Goal: Task Accomplishment & Management: Use online tool/utility

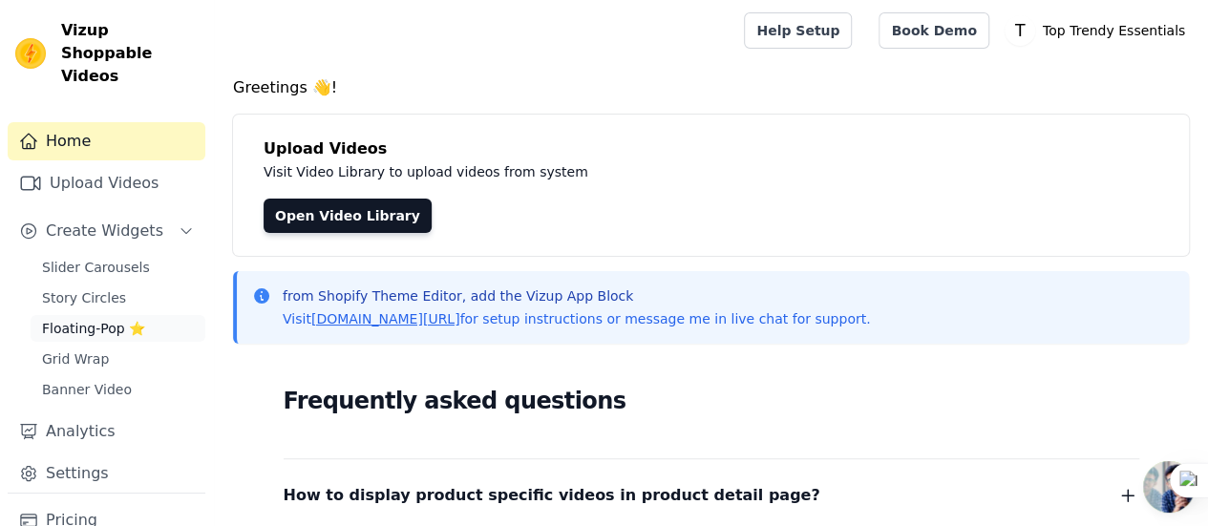
click at [61, 319] on span "Floating-Pop ⭐" at bounding box center [93, 328] width 103 height 19
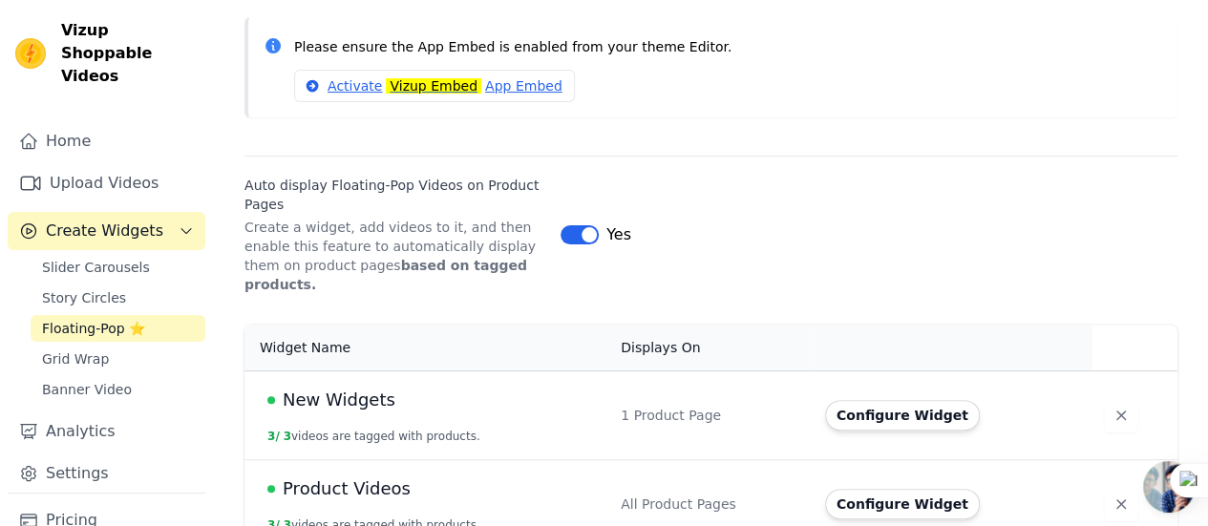
scroll to position [260, 0]
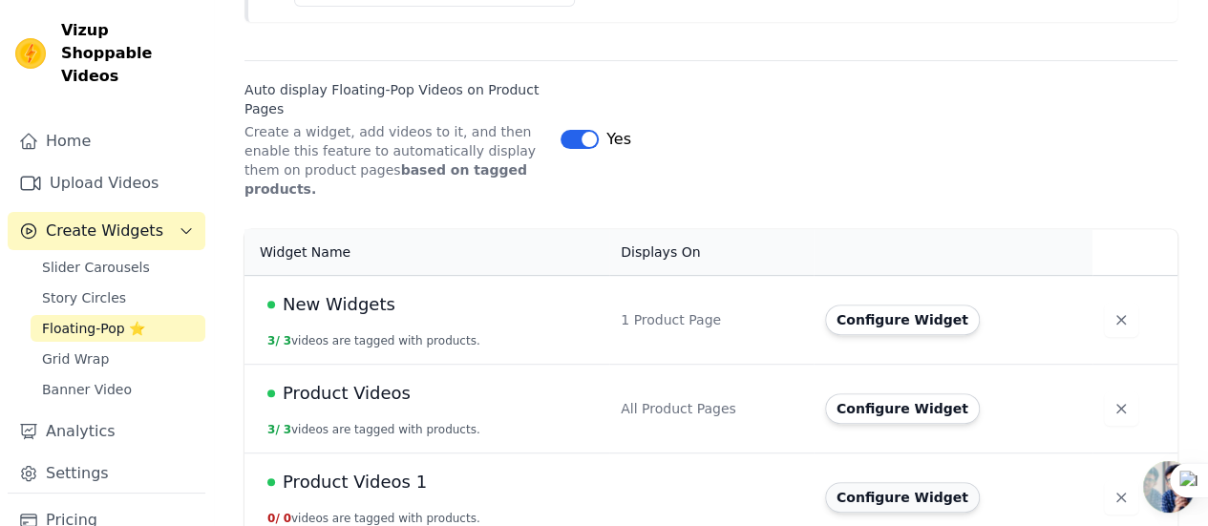
click at [908, 486] on button "Configure Widget" at bounding box center [902, 497] width 155 height 31
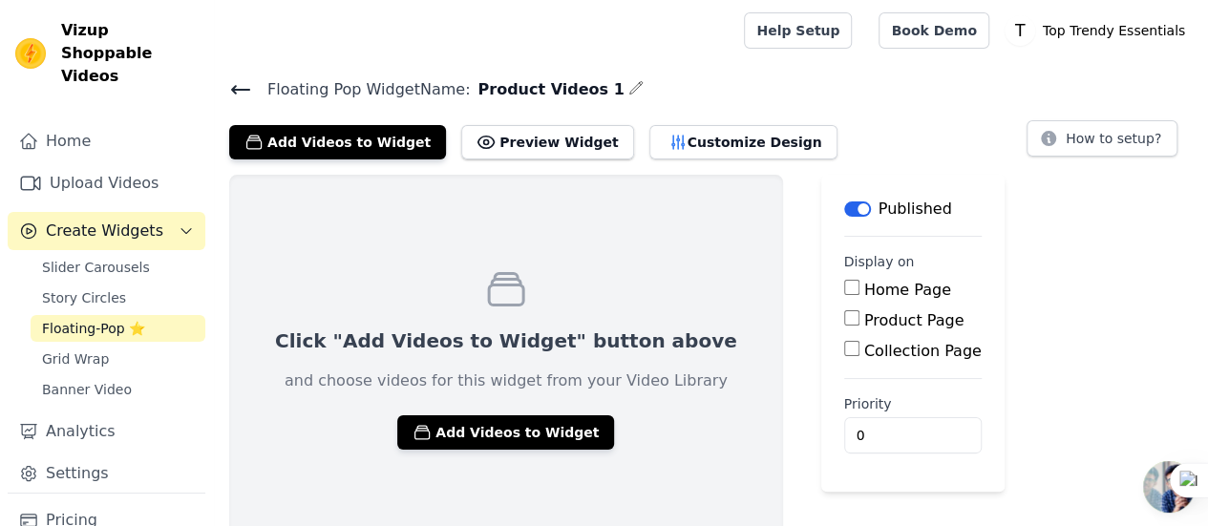
click at [844, 291] on input "Home Page" at bounding box center [851, 287] width 15 height 15
checkbox input "true"
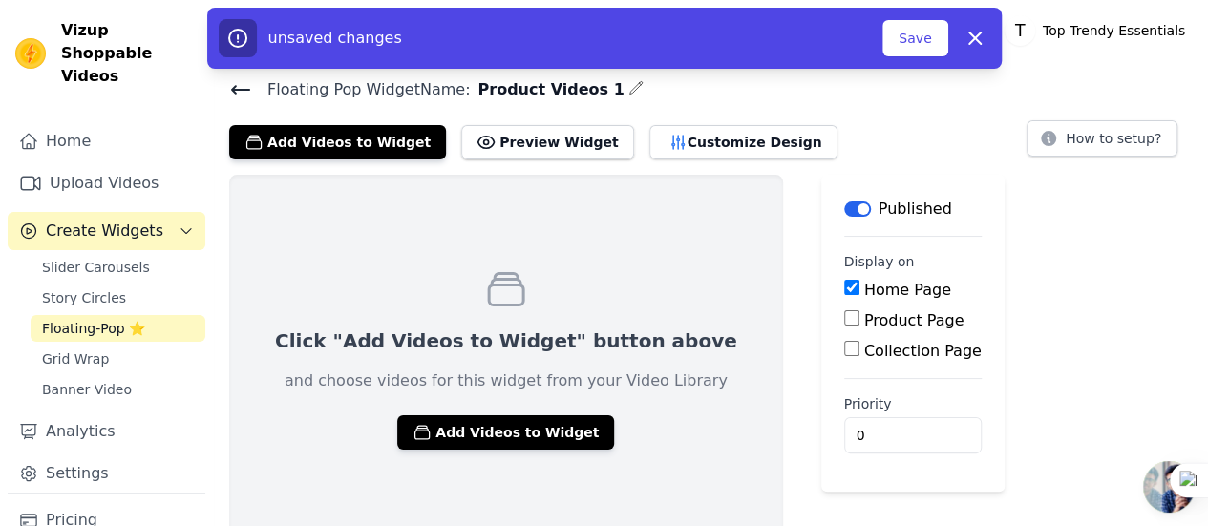
click at [844, 319] on input "Product Page" at bounding box center [851, 317] width 15 height 15
checkbox input "true"
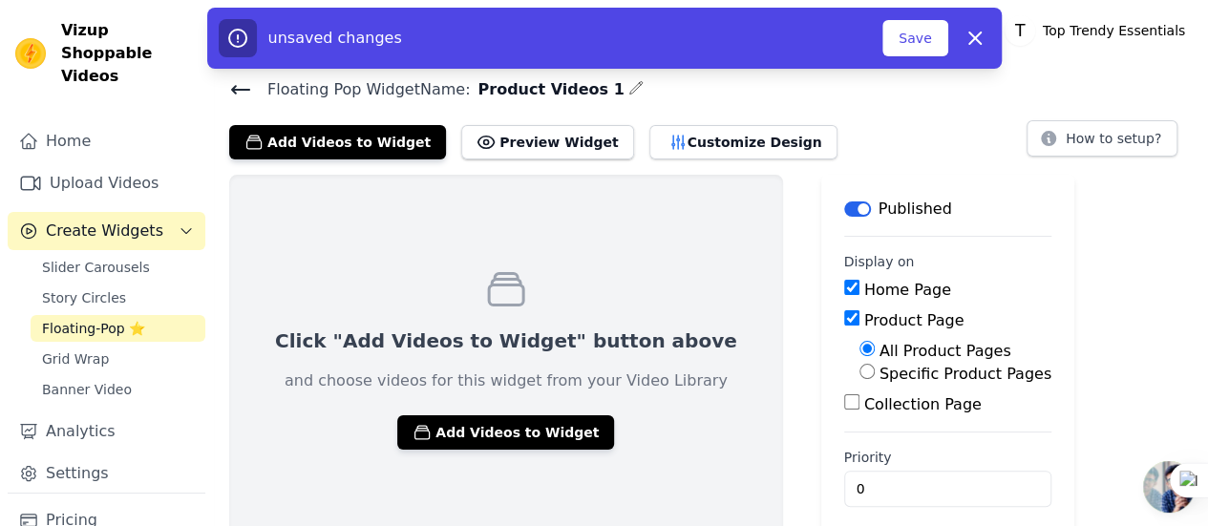
click at [860, 372] on input "Specific Product Pages" at bounding box center [867, 371] width 15 height 15
radio input "true"
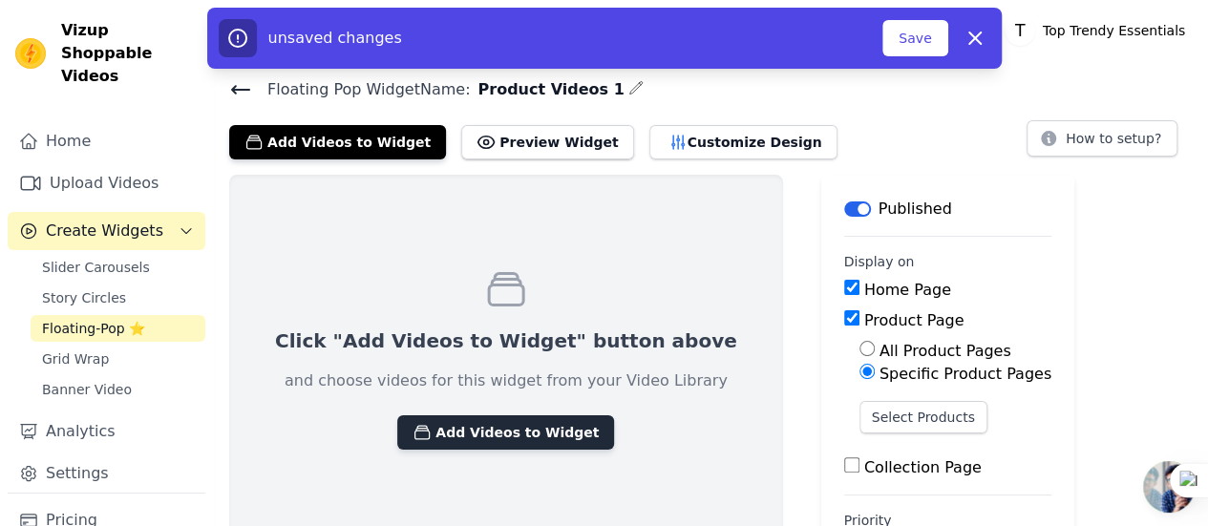
click at [458, 442] on button "Add Videos to Widget" at bounding box center [505, 432] width 217 height 34
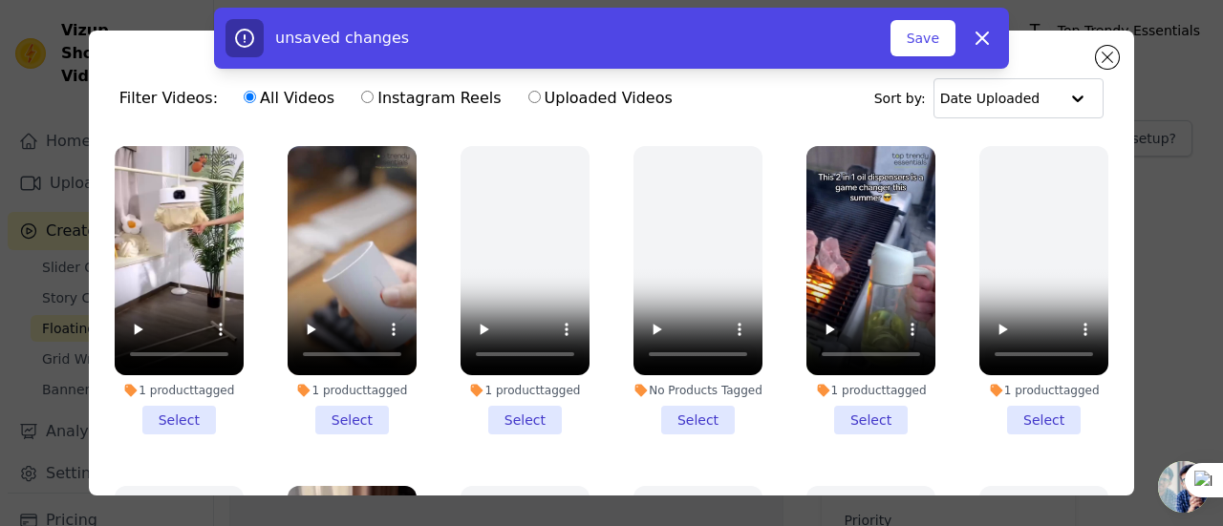
click at [361, 101] on input "Instagram Reels" at bounding box center [367, 97] width 12 height 12
radio input "true"
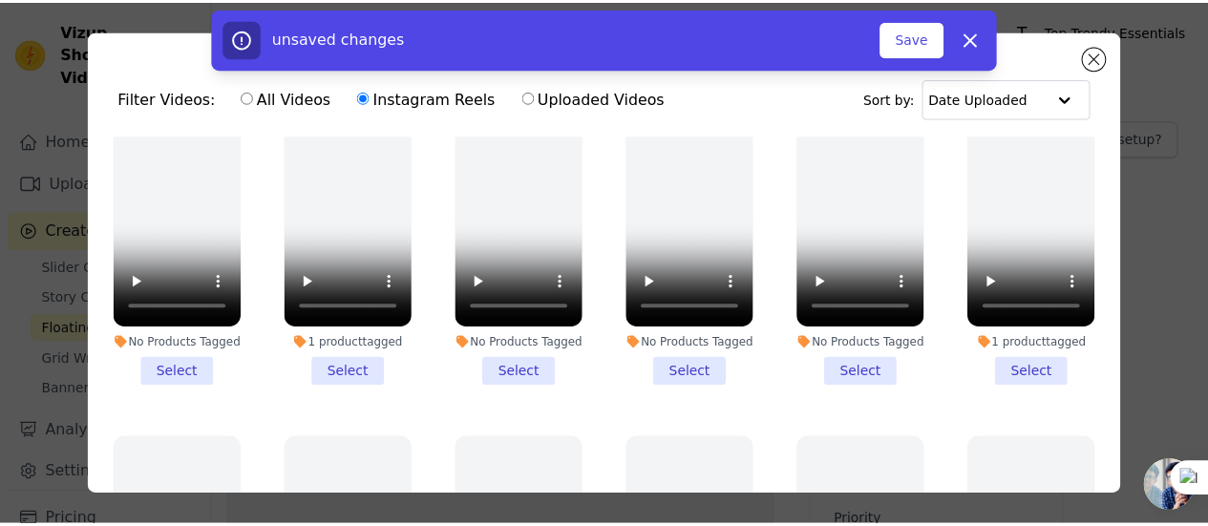
scroll to position [346, 0]
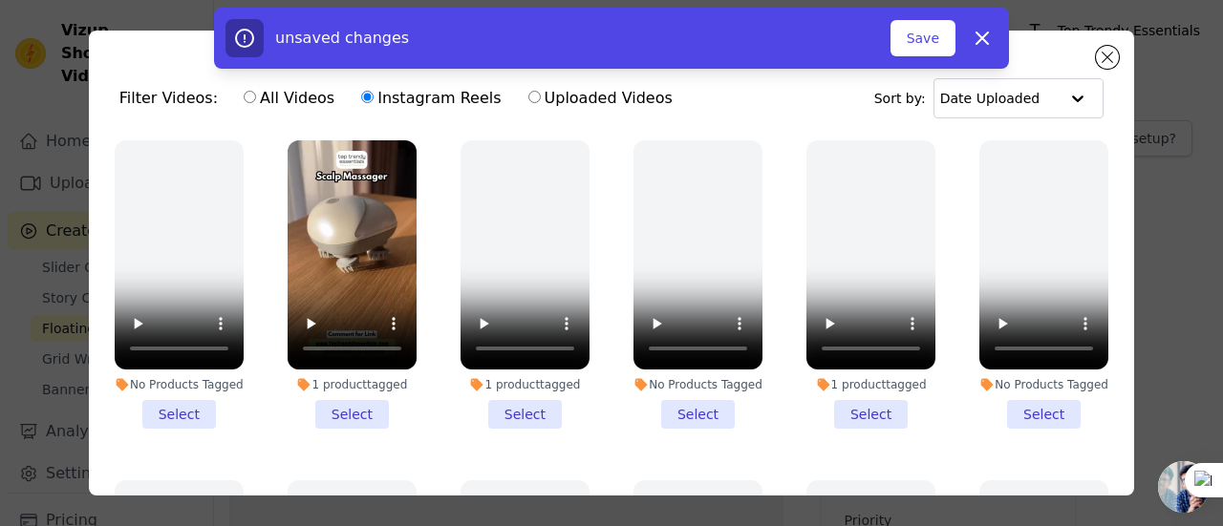
click at [1112, 45] on div "unsaved changes Save Dismiss" at bounding box center [611, 38] width 1223 height 61
click at [1110, 53] on div "unsaved changes Save Dismiss" at bounding box center [611, 38] width 1223 height 61
click at [988, 39] on icon "button" at bounding box center [981, 38] width 23 height 23
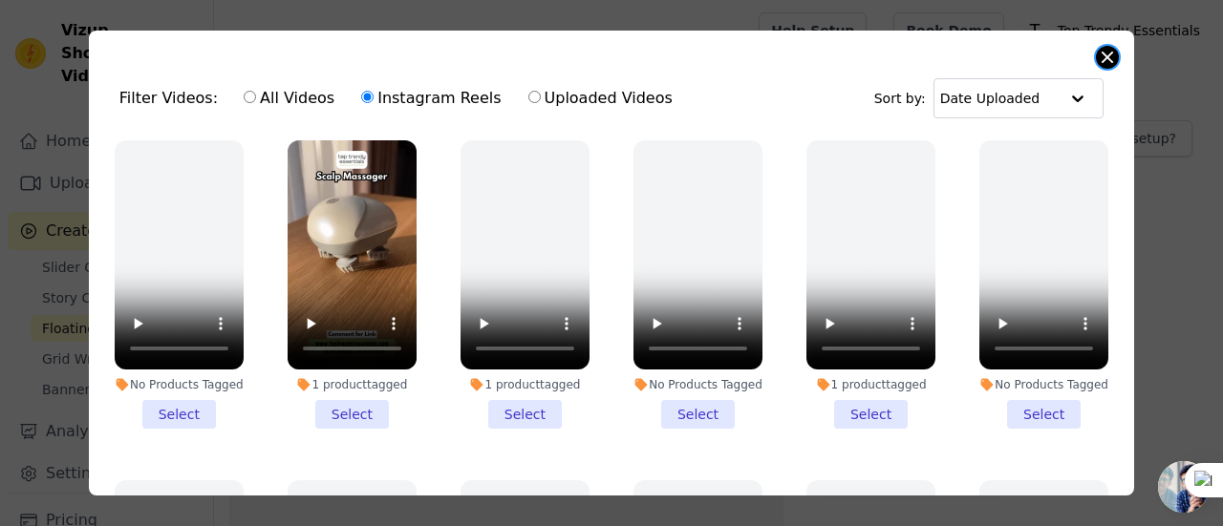
click at [1101, 54] on button "Close modal" at bounding box center [1107, 57] width 23 height 23
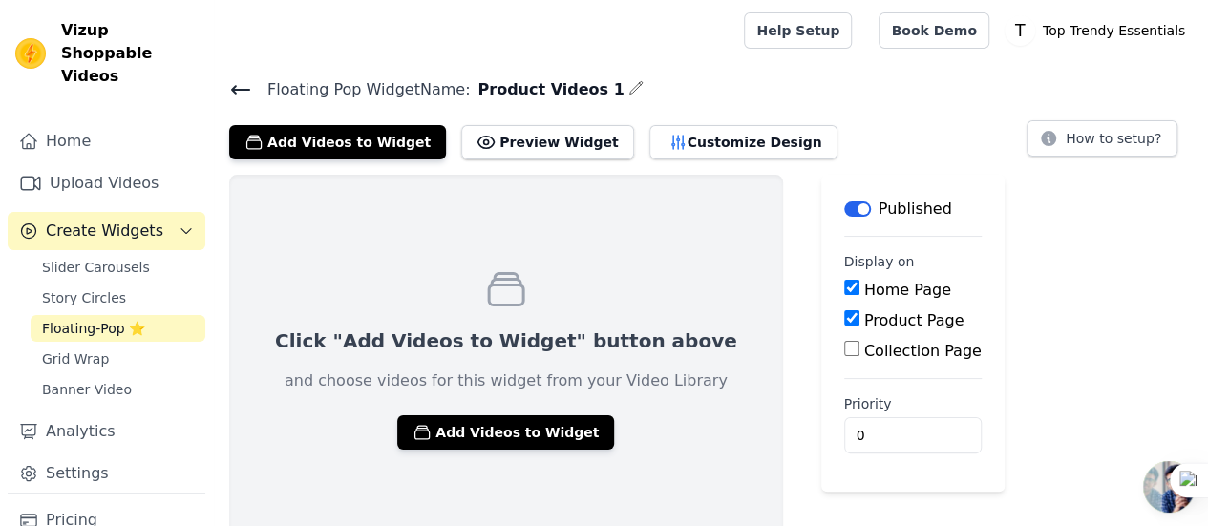
click at [90, 319] on span "Floating-Pop ⭐" at bounding box center [93, 328] width 103 height 19
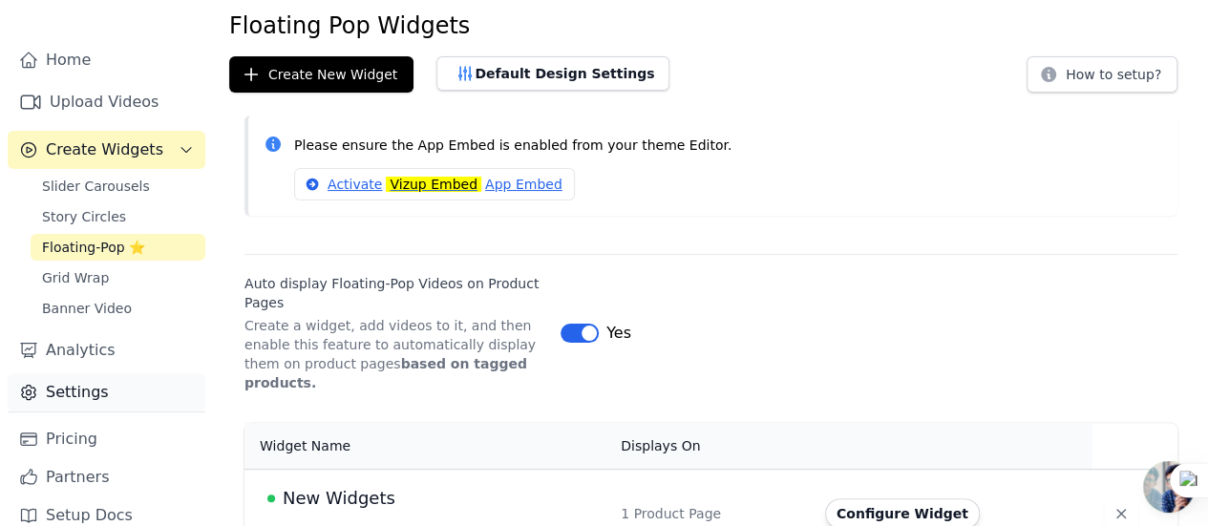
scroll to position [96, 0]
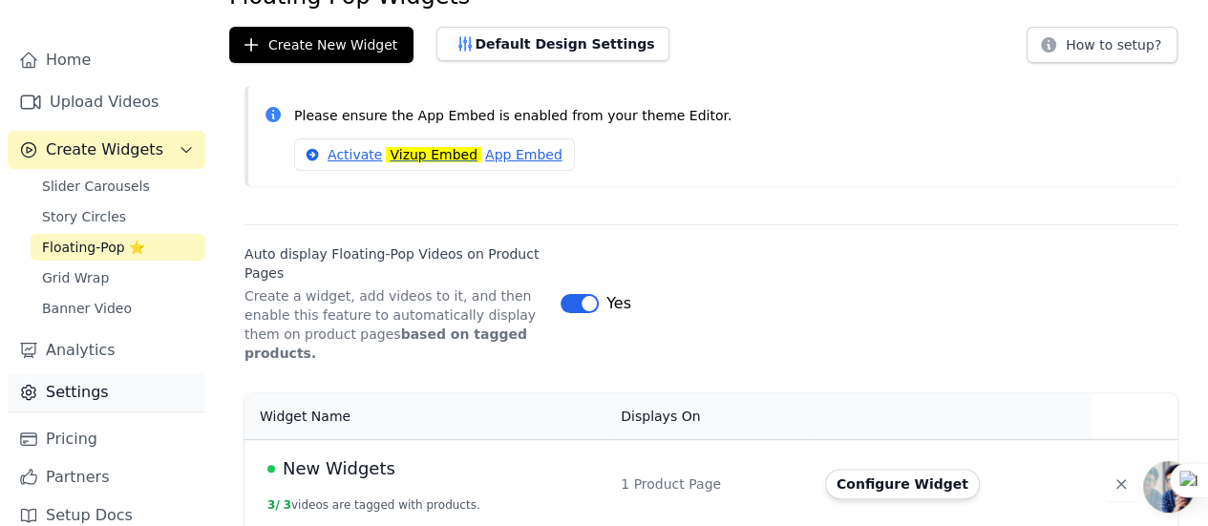
click at [88, 378] on link "Settings" at bounding box center [107, 392] width 198 height 38
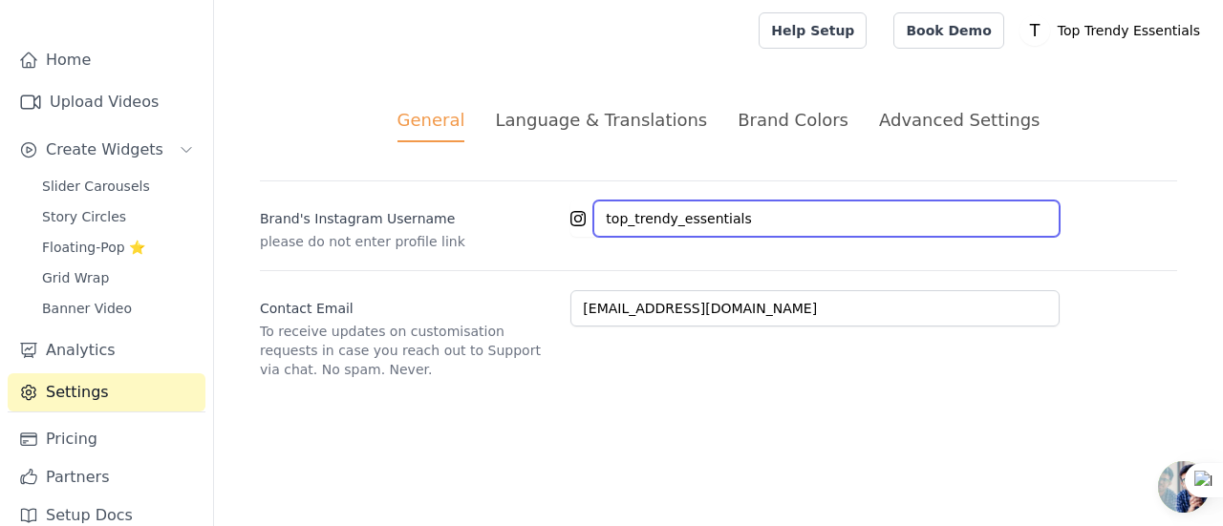
click at [633, 219] on input "top_trendy_essentials" at bounding box center [826, 219] width 466 height 36
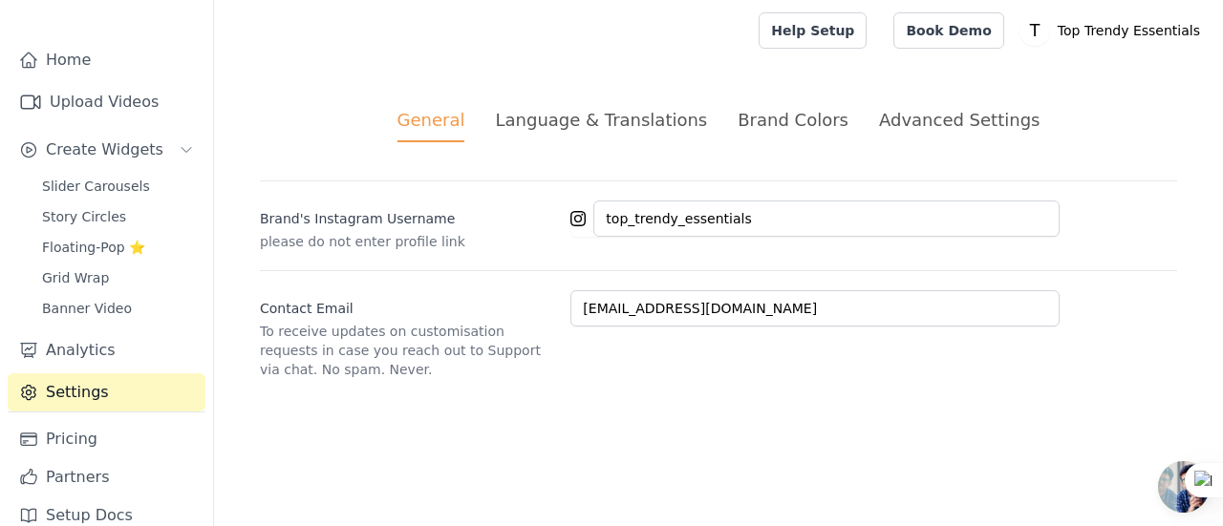
click at [779, 128] on div "Brand Colors" at bounding box center [792, 120] width 111 height 26
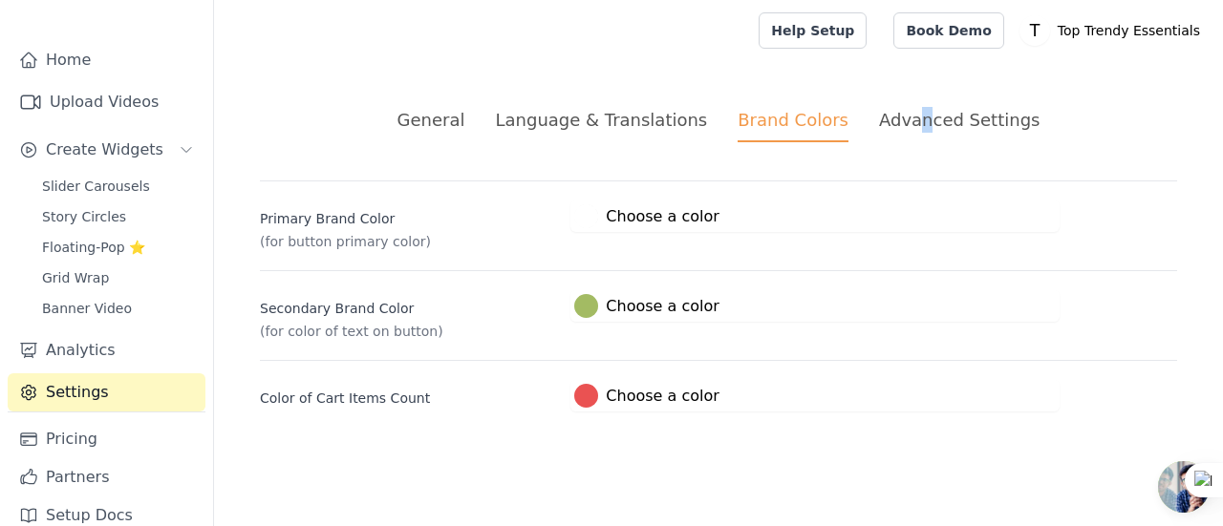
click at [909, 118] on div "Advanced Settings" at bounding box center [959, 120] width 160 height 26
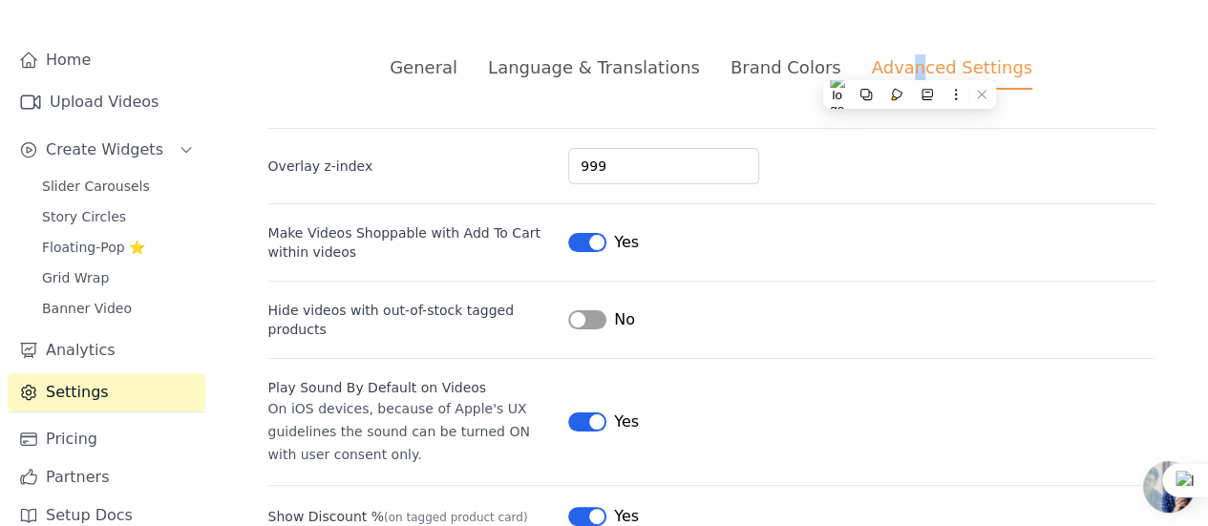
scroll to position [96, 0]
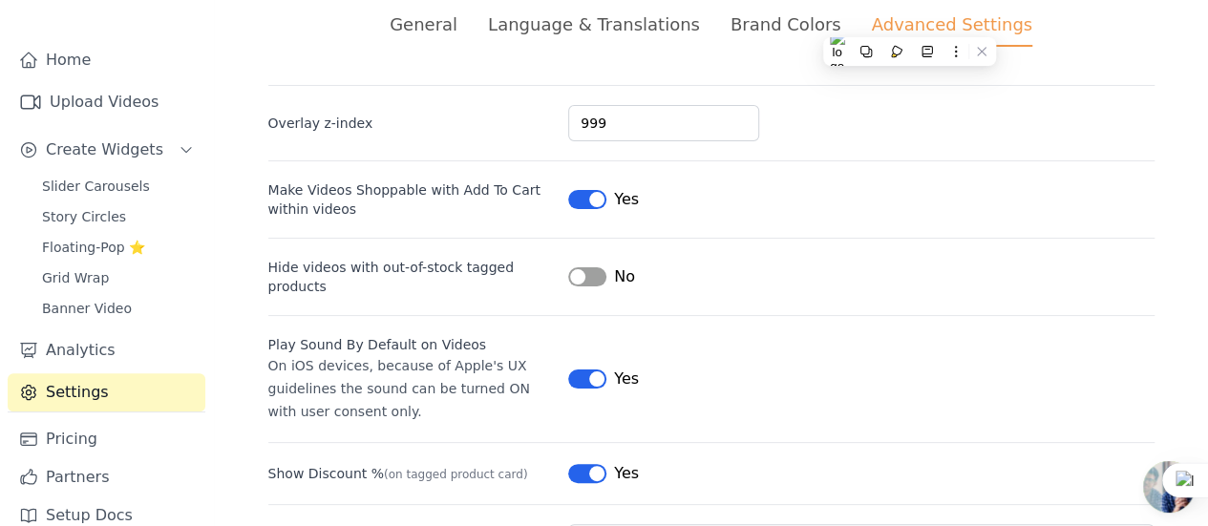
click at [824, 227] on div "Overlay z-index 999 Make Videos Shoppable with Add To Cart within videos Label …" at bounding box center [711, 389] width 886 height 609
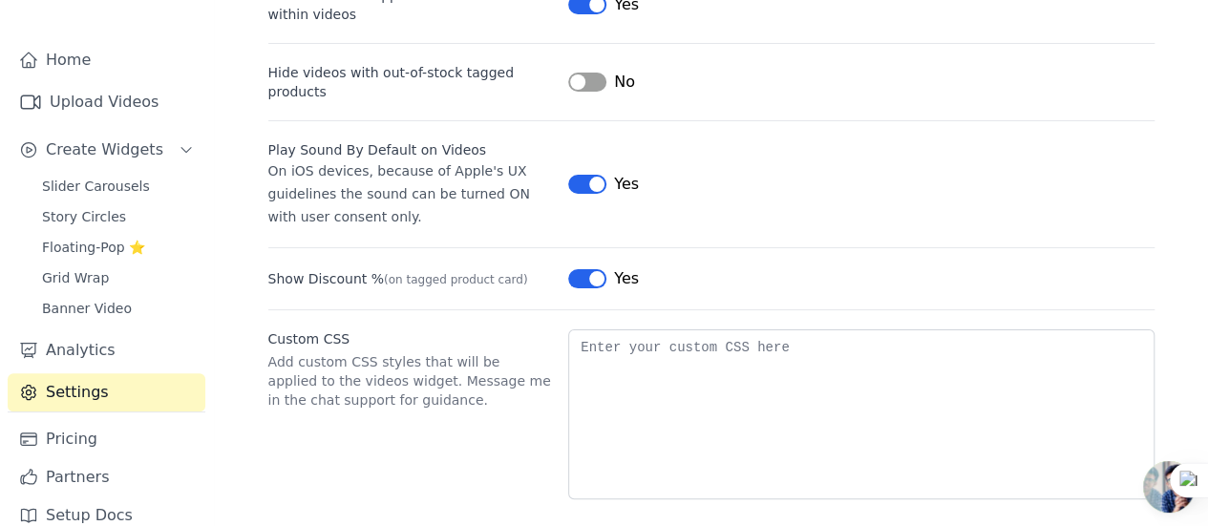
scroll to position [290, 0]
click at [111, 238] on span "Floating-Pop ⭐" at bounding box center [93, 247] width 103 height 19
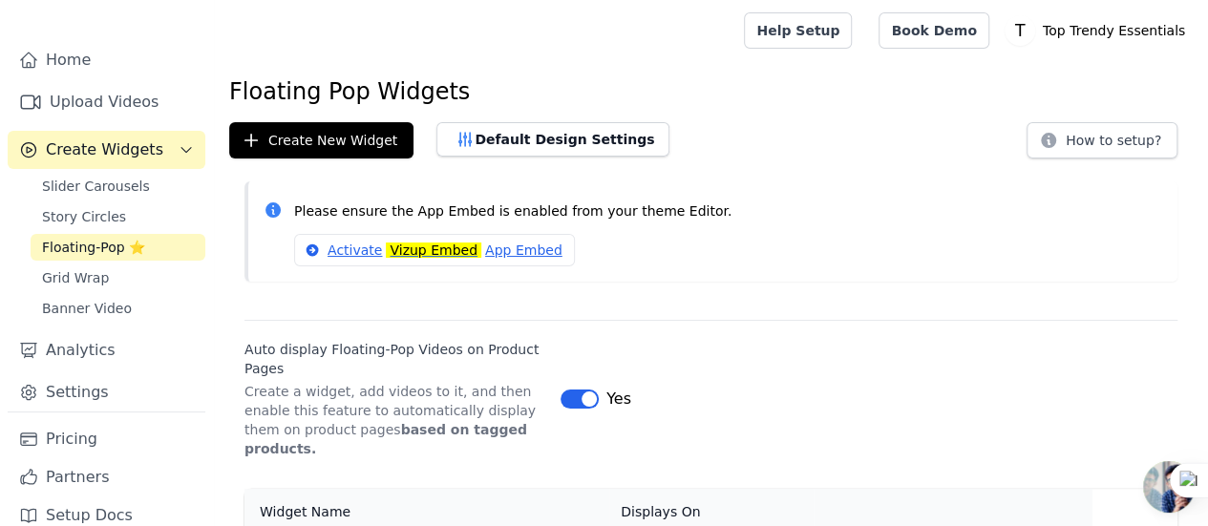
click at [425, 293] on div "Please ensure the App Embed is enabled from your theme Editor. Activate Vizup E…" at bounding box center [711, 239] width 994 height 116
click at [1117, 36] on p "Top Trendy Essentials" at bounding box center [1114, 30] width 158 height 34
click at [1058, 79] on link "Settings" at bounding box center [1101, 79] width 183 height 34
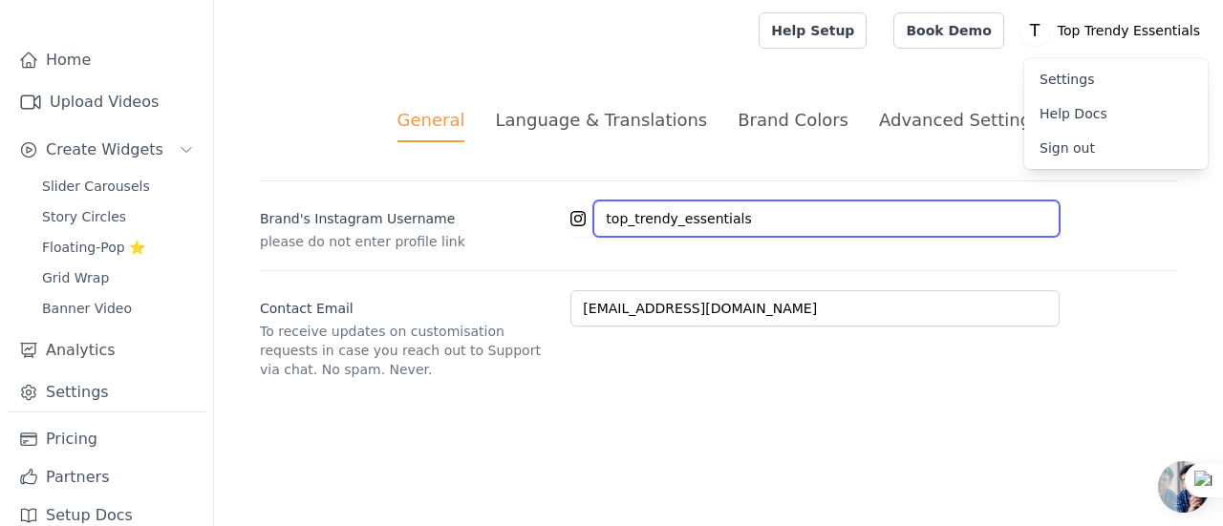
click at [628, 210] on input "top_trendy_essentials" at bounding box center [826, 219] width 466 height 36
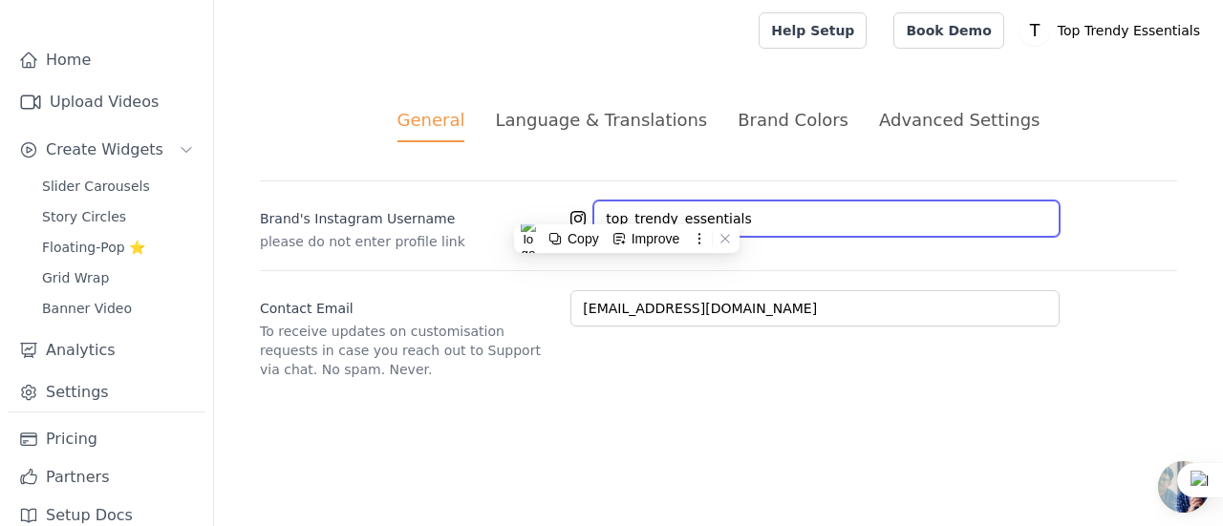
click at [628, 210] on input "top_trendy_essentials" at bounding box center [826, 219] width 466 height 36
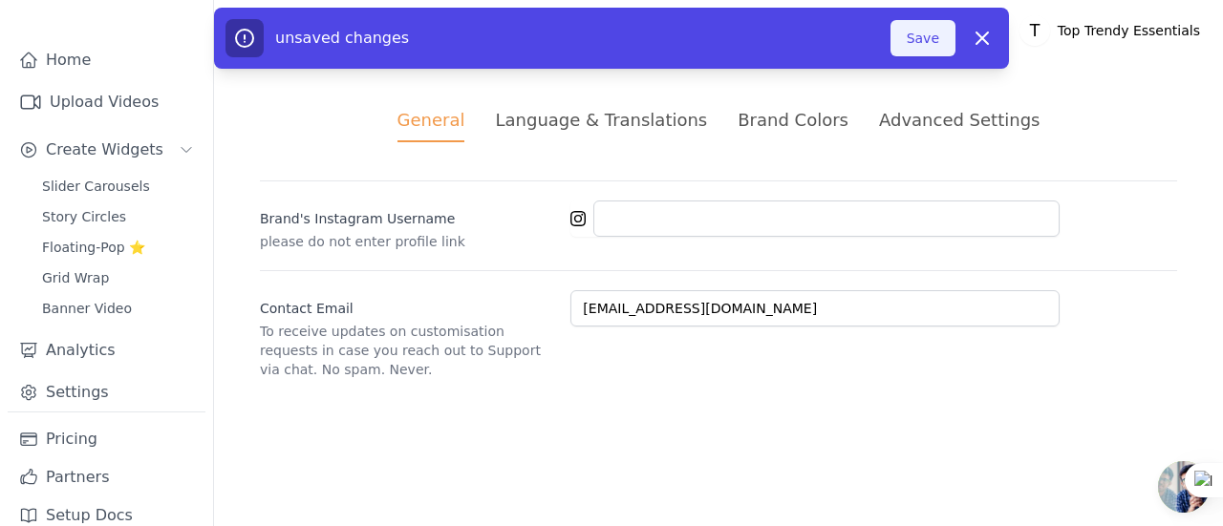
click at [915, 29] on button "Save" at bounding box center [922, 38] width 65 height 36
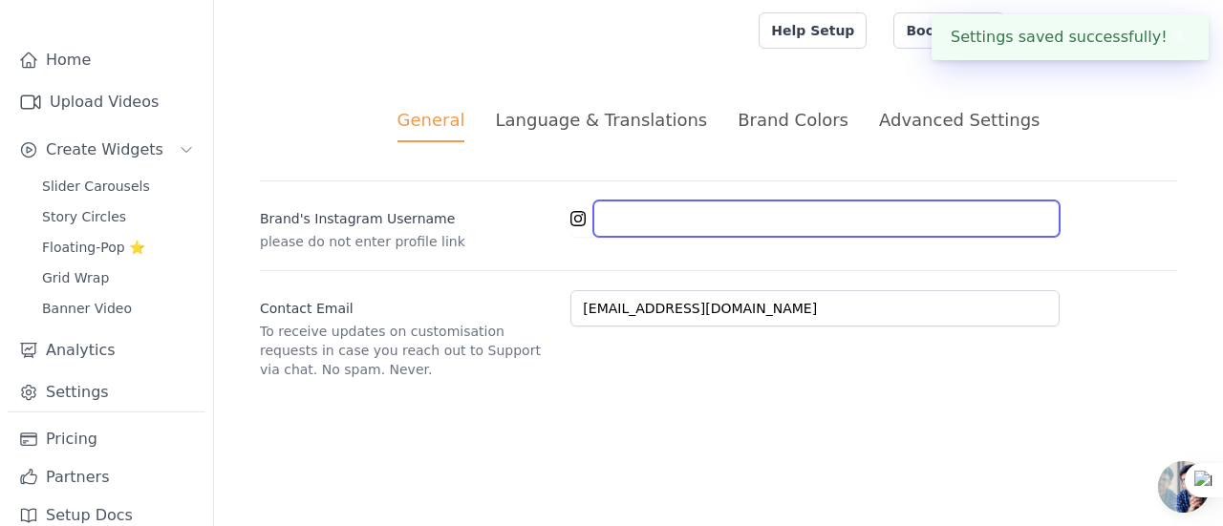
click at [640, 217] on input "Brand's Instagram Username" at bounding box center [826, 219] width 466 height 36
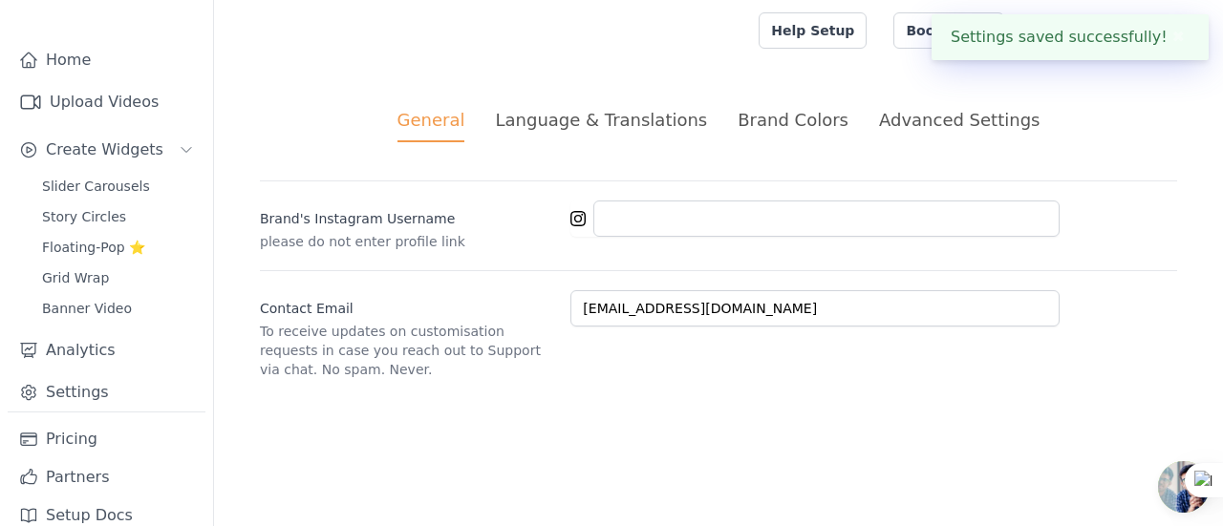
click at [521, 425] on html "Settings saved successfully! ✖ Vizup Shoppable Videos Home Upload Videos Create…" at bounding box center [611, 212] width 1223 height 425
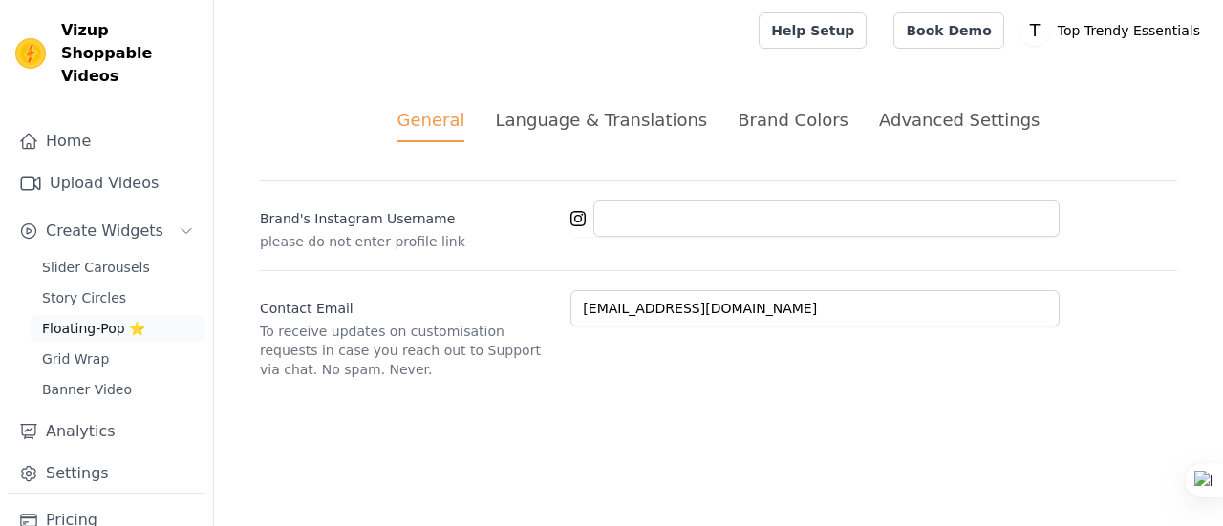
click at [118, 319] on span "Floating-Pop ⭐" at bounding box center [93, 328] width 103 height 19
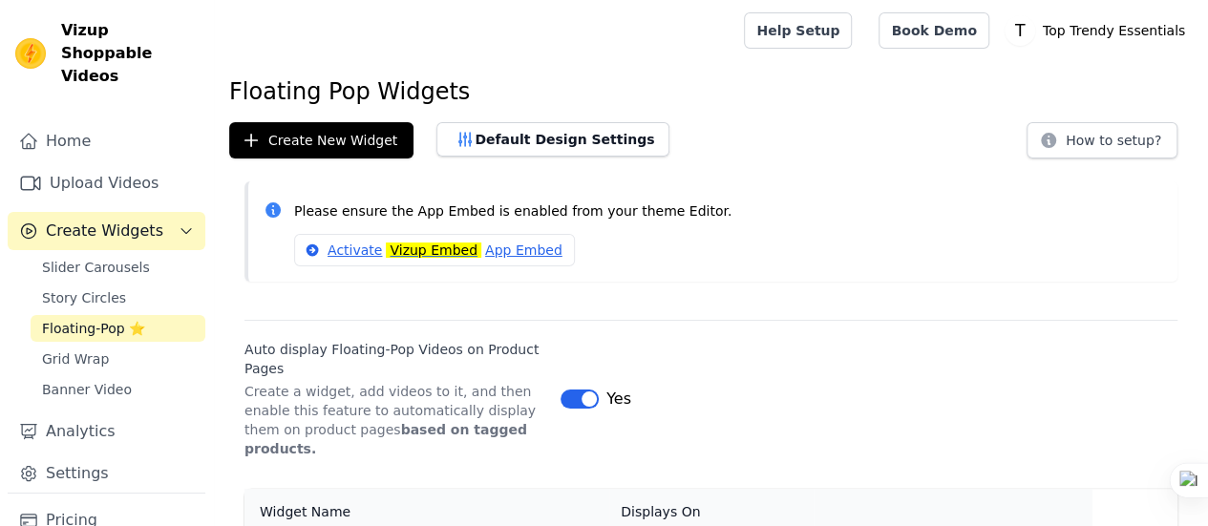
scroll to position [260, 0]
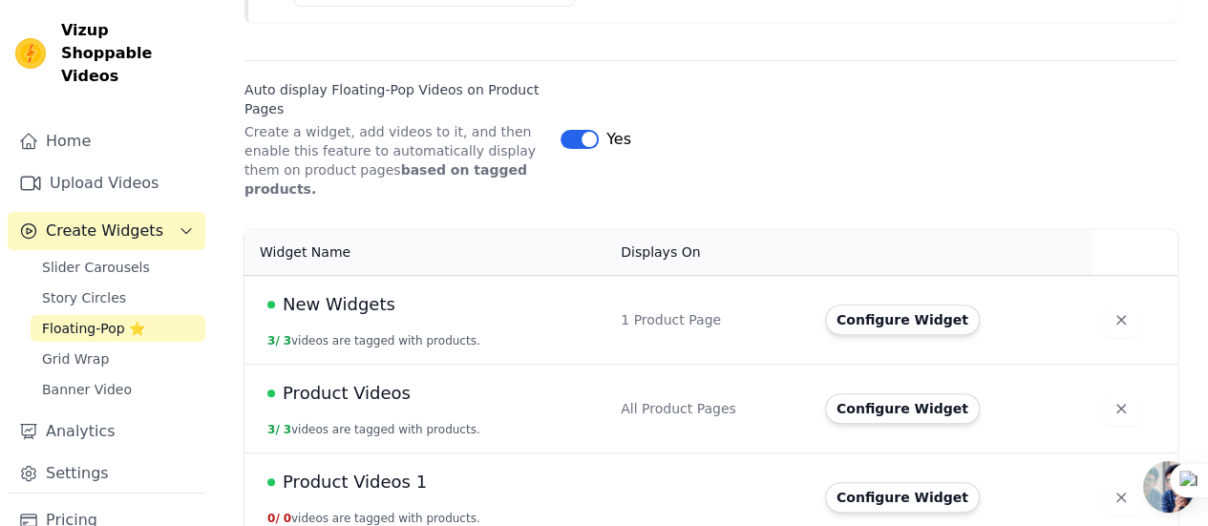
click at [667, 310] on div "1 Product Page" at bounding box center [711, 319] width 181 height 19
click at [905, 305] on button "Configure Widget" at bounding box center [902, 320] width 155 height 31
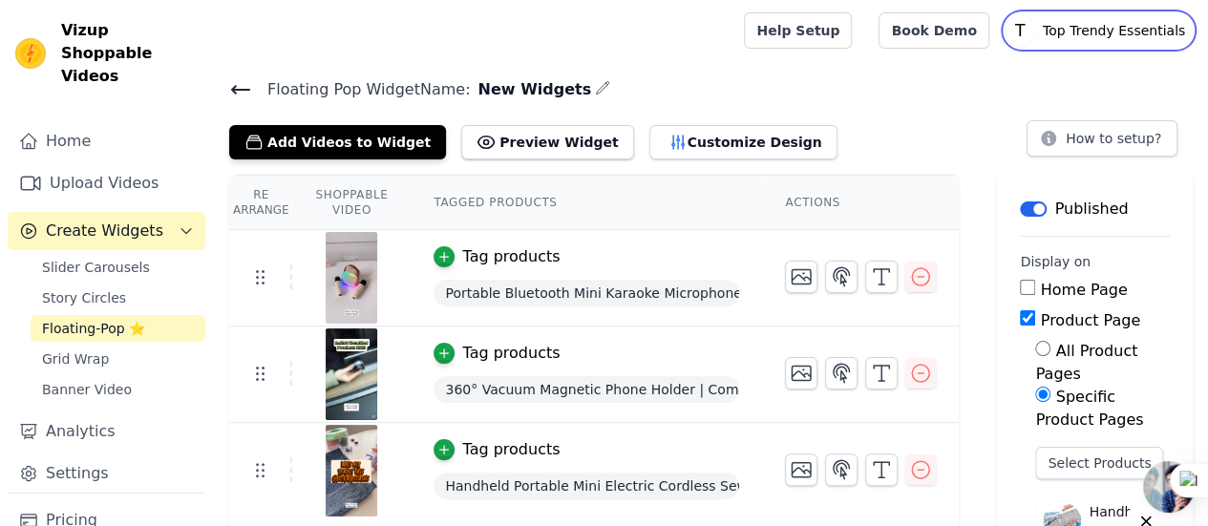
click at [1090, 30] on p "Top Trendy Essentials" at bounding box center [1114, 30] width 158 height 34
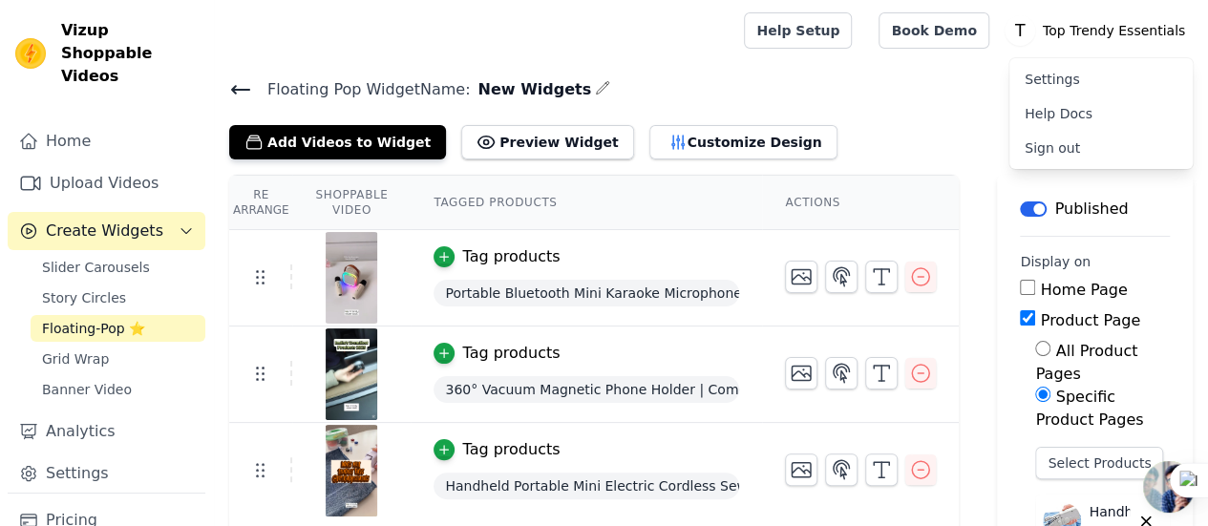
click at [1056, 74] on link "Settings" at bounding box center [1101, 79] width 183 height 34
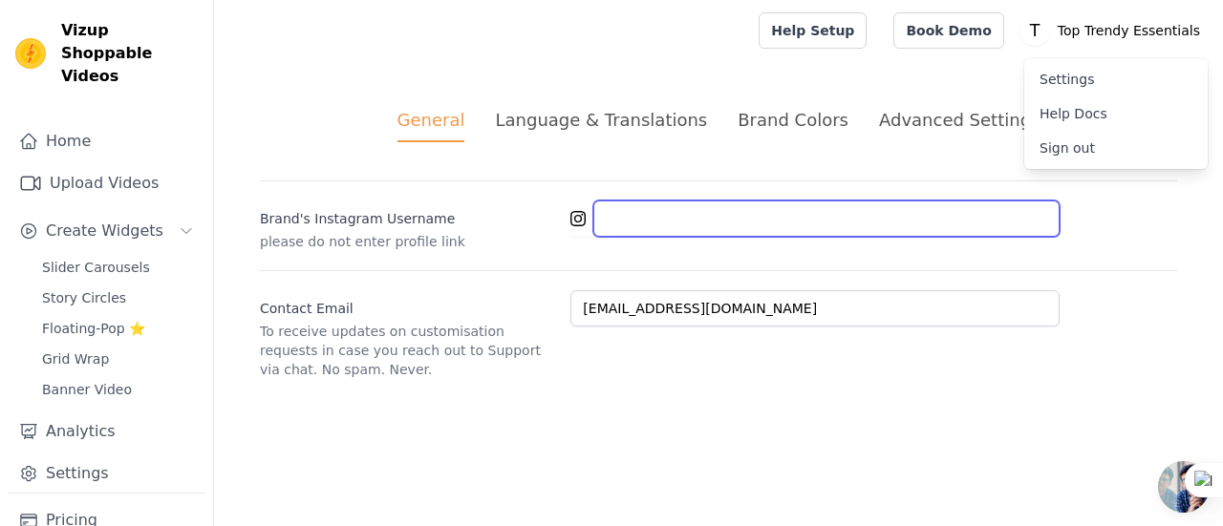
click at [668, 231] on input "Brand's Instagram Username" at bounding box center [826, 219] width 466 height 36
type input "top_trendy_essentials"
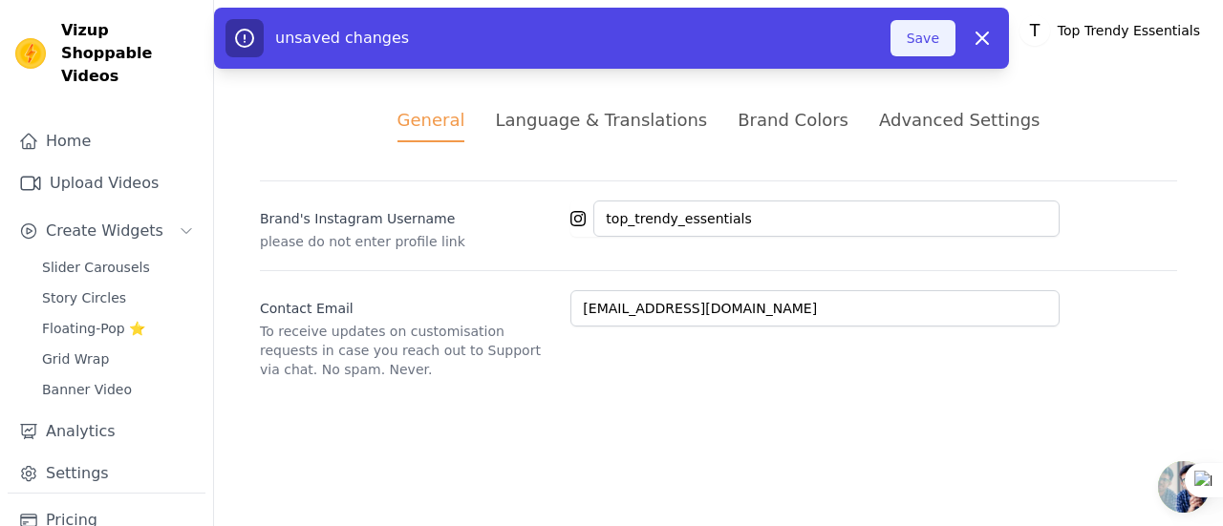
click at [949, 37] on button "Save" at bounding box center [922, 38] width 65 height 36
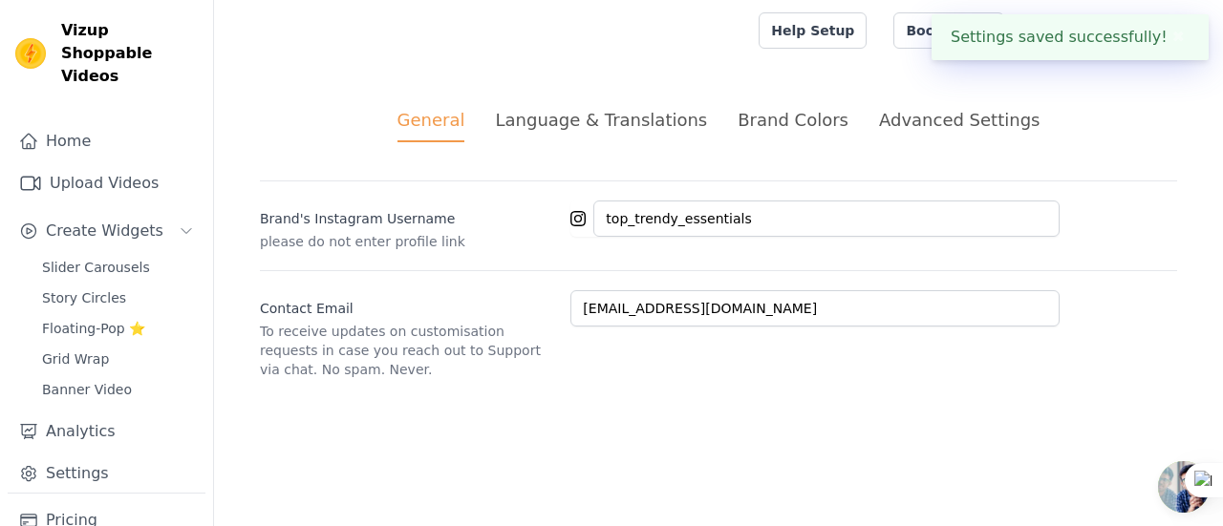
click at [937, 119] on div "Advanced Settings" at bounding box center [959, 120] width 160 height 26
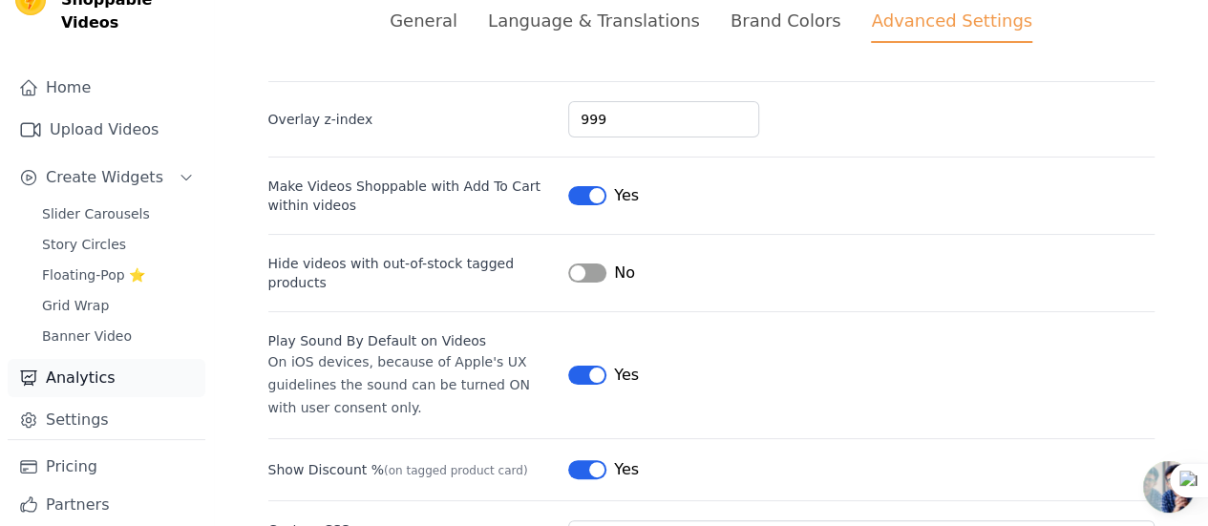
scroll to position [81, 0]
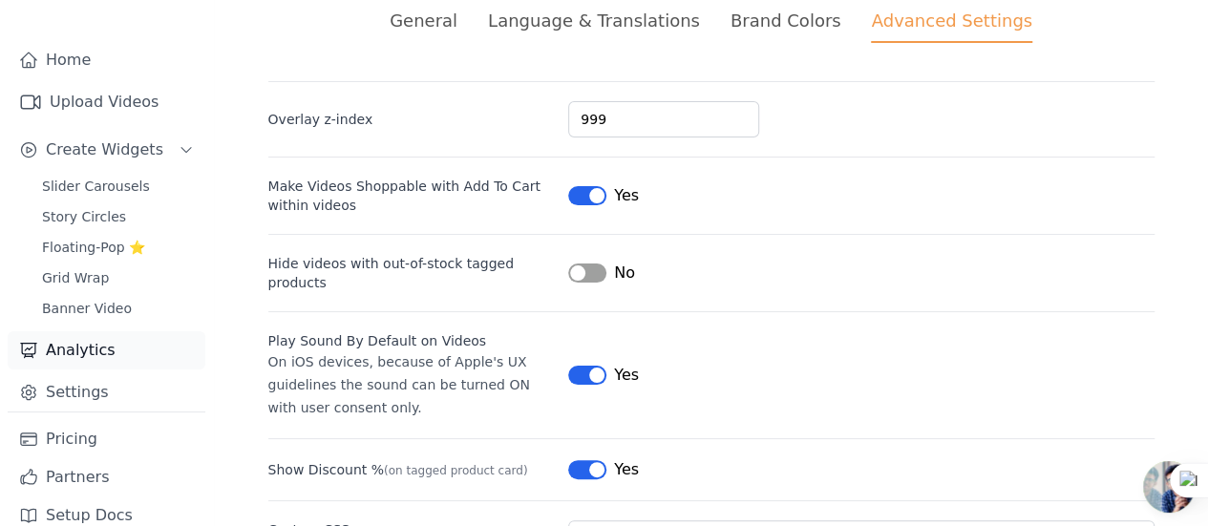
click at [59, 331] on link "Analytics" at bounding box center [107, 350] width 198 height 38
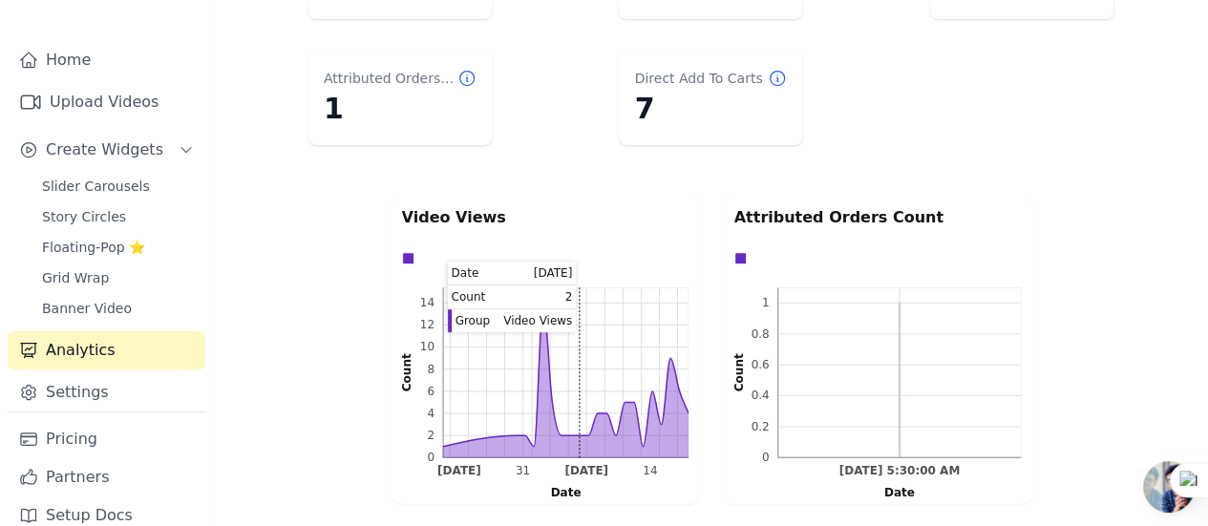
scroll to position [290, 0]
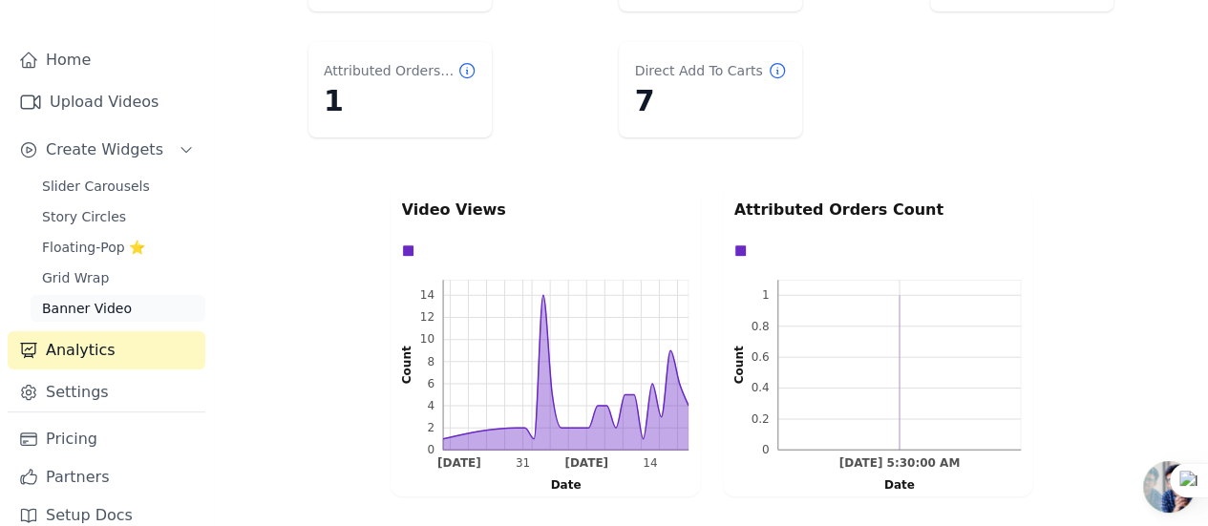
click at [68, 295] on link "Banner Video" at bounding box center [118, 308] width 175 height 27
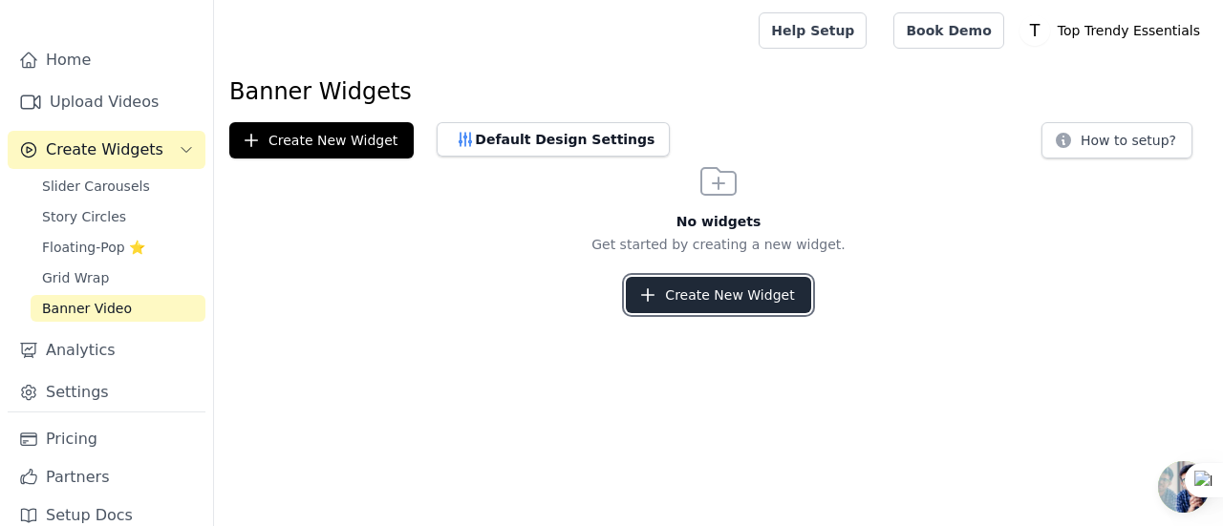
click at [659, 278] on button "Create New Widget" at bounding box center [718, 295] width 184 height 36
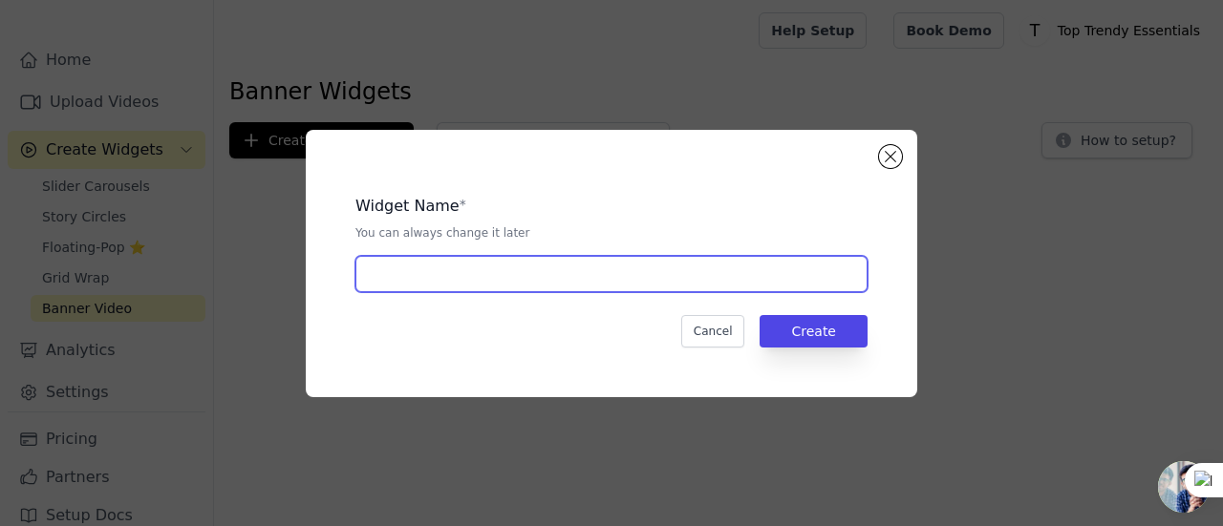
click at [600, 268] on input "text" at bounding box center [611, 274] width 512 height 36
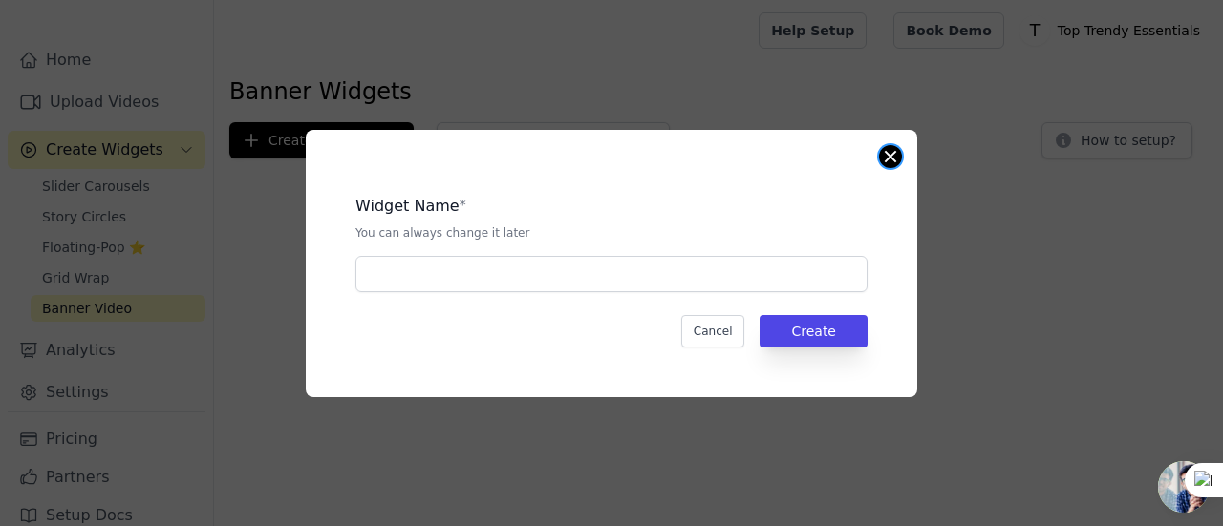
click at [892, 145] on div "Widget Name * You can always change it later Cancel Create" at bounding box center [611, 263] width 611 height 267
click at [904, 157] on div "Widget Name * You can always change it later Cancel Create" at bounding box center [611, 263] width 611 height 267
click at [890, 163] on button "Close modal" at bounding box center [890, 156] width 23 height 23
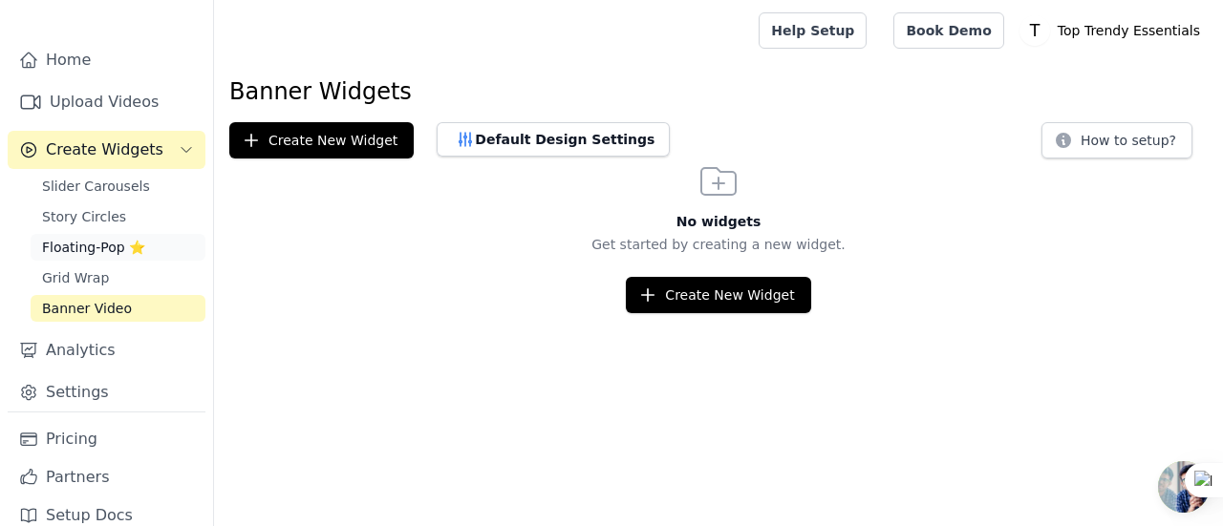
click at [72, 238] on span "Floating-Pop ⭐" at bounding box center [93, 247] width 103 height 19
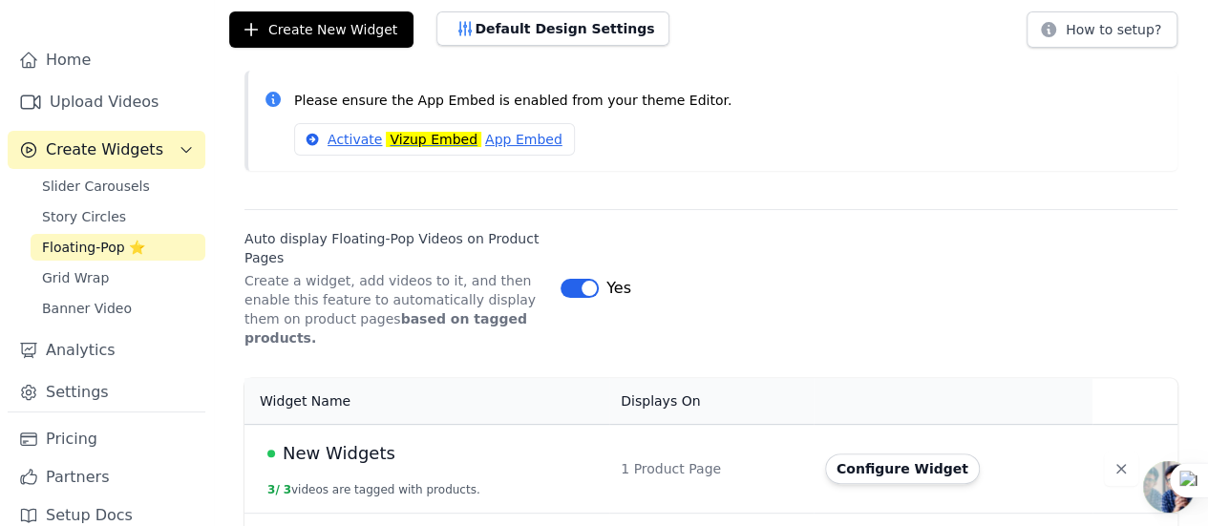
scroll to position [260, 0]
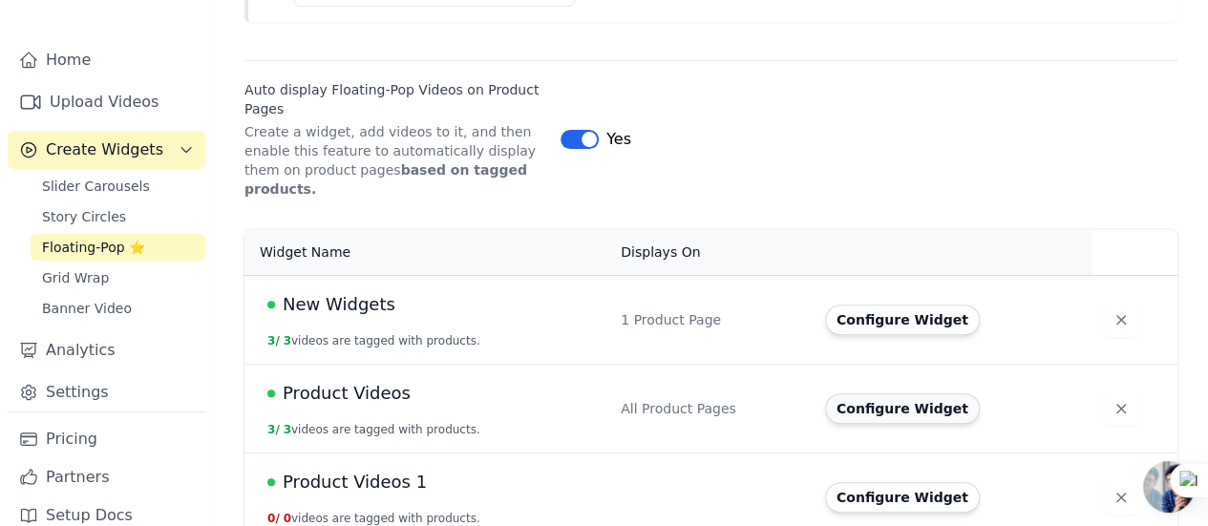
click at [873, 394] on button "Configure Widget" at bounding box center [902, 409] width 155 height 31
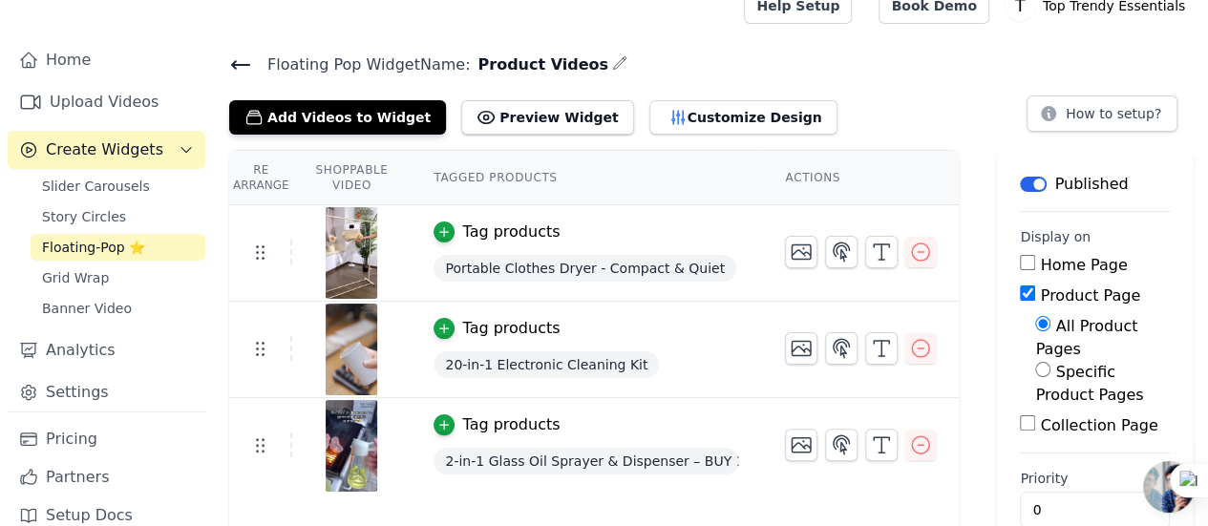
scroll to position [38, 0]
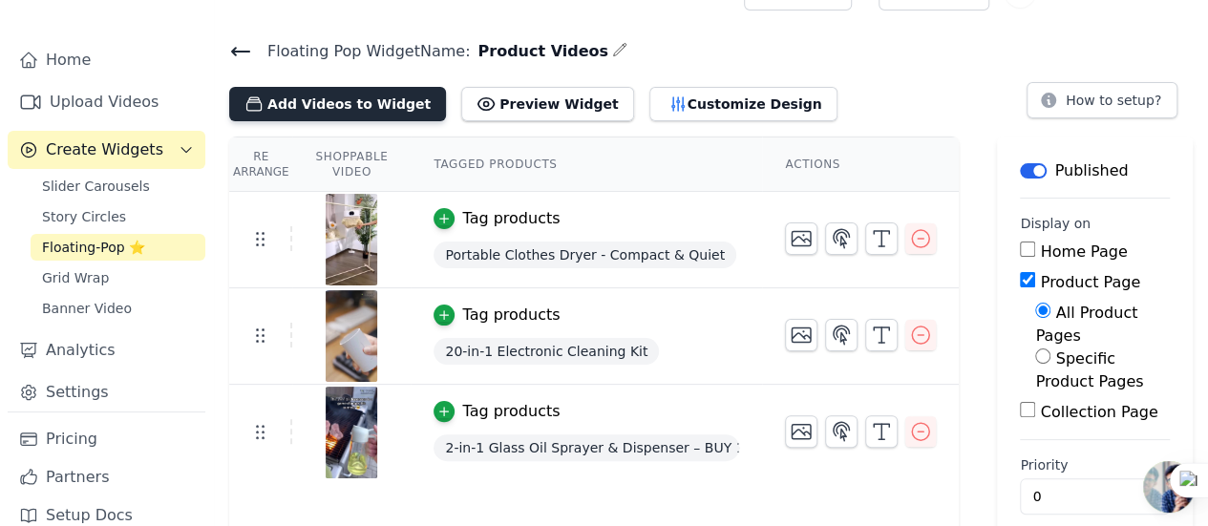
click at [322, 112] on button "Add Videos to Widget" at bounding box center [337, 104] width 217 height 34
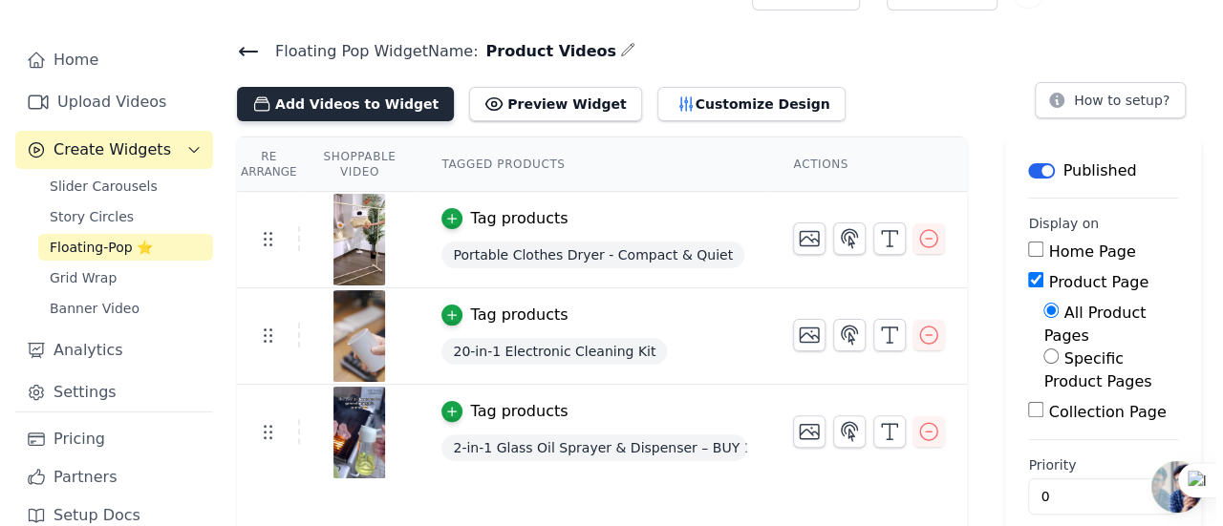
scroll to position [0, 0]
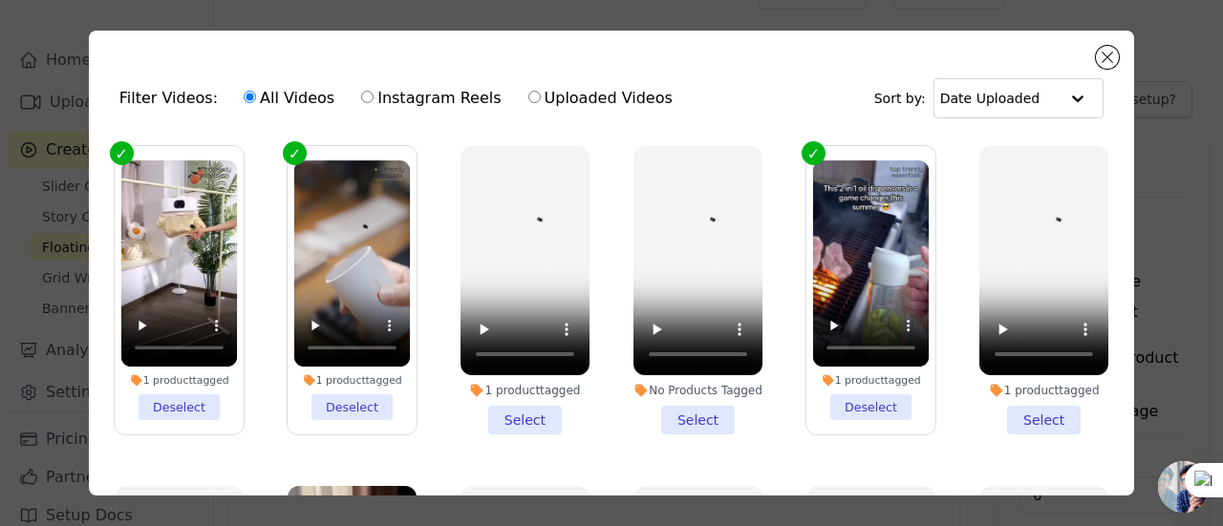
click at [389, 102] on label "Instagram Reels" at bounding box center [430, 98] width 141 height 25
click at [373, 102] on input "Instagram Reels" at bounding box center [367, 97] width 12 height 12
radio input "true"
click at [1027, 95] on input "text" at bounding box center [999, 98] width 118 height 38
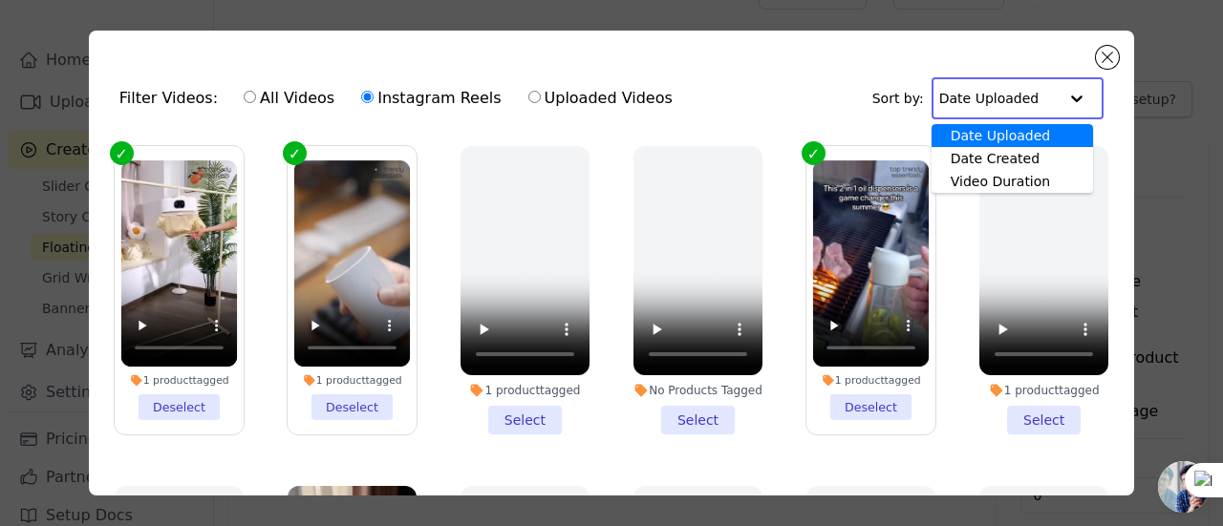
click at [987, 140] on div "Date Uploaded" at bounding box center [1011, 135] width 161 height 23
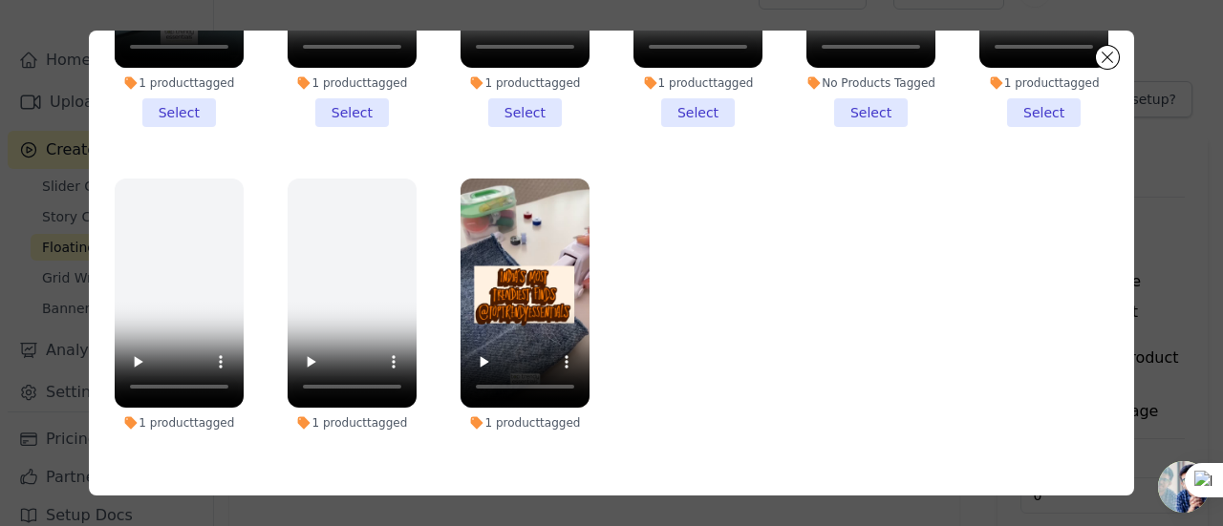
scroll to position [1874, 0]
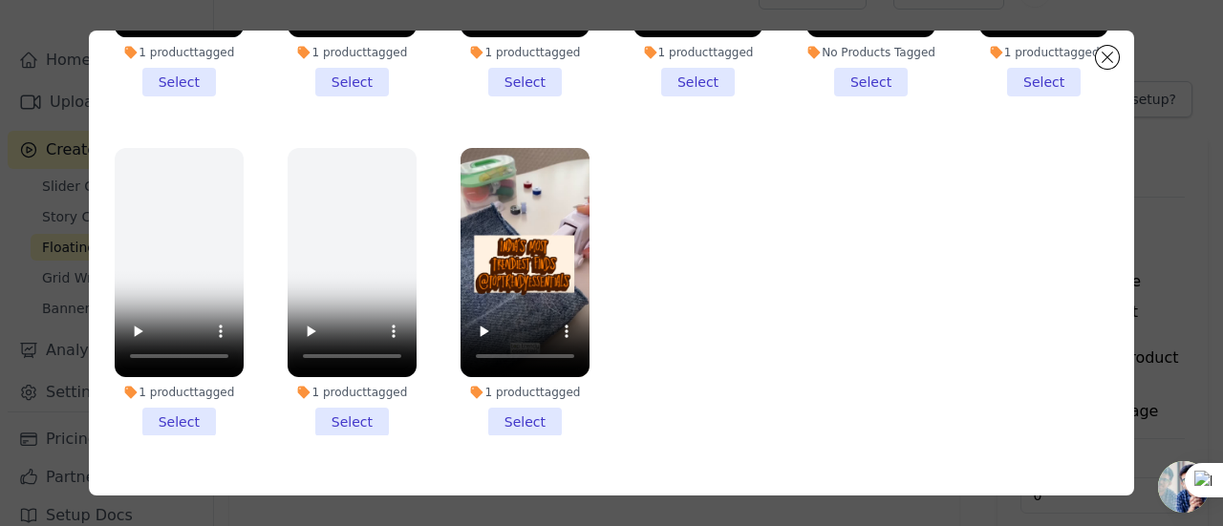
click at [739, 248] on ul "1 product tagged Deselect 1 product tagged Deselect 1 product tagged Select No …" at bounding box center [611, 202] width 1014 height 465
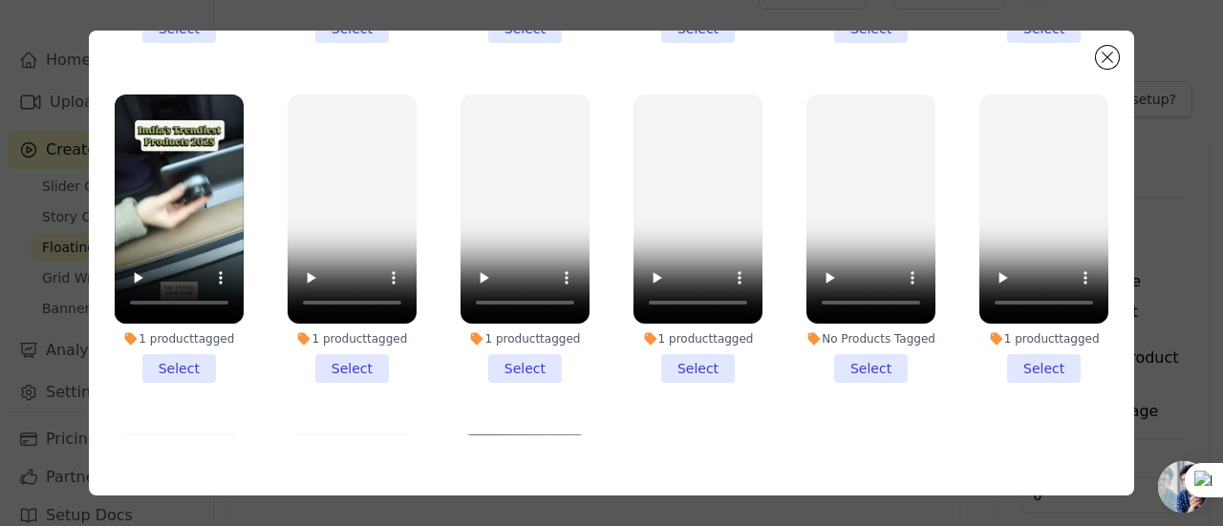
scroll to position [1205, 0]
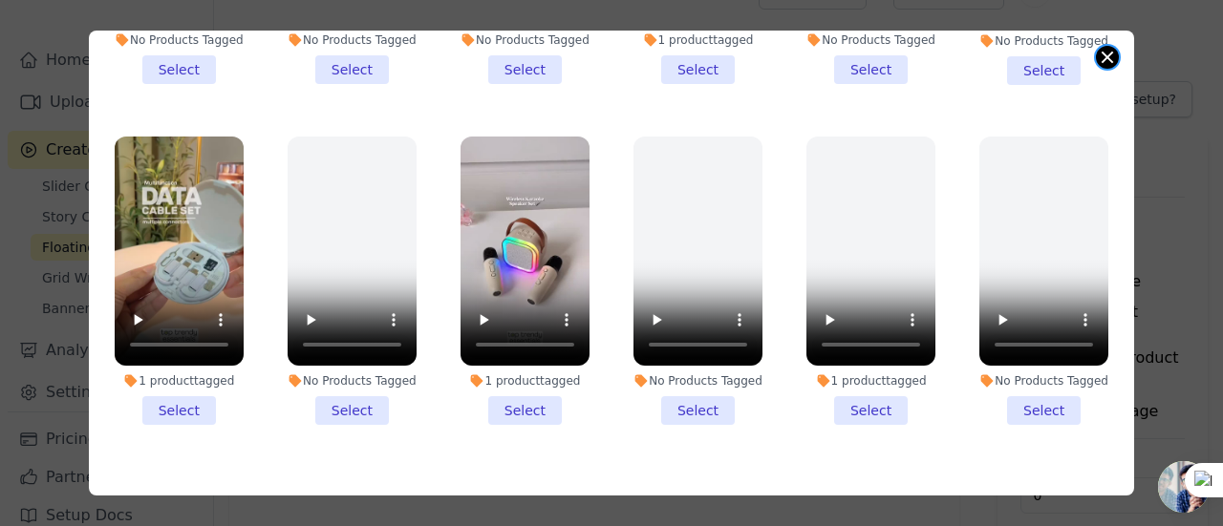
click at [1102, 62] on button "Close modal" at bounding box center [1107, 57] width 23 height 23
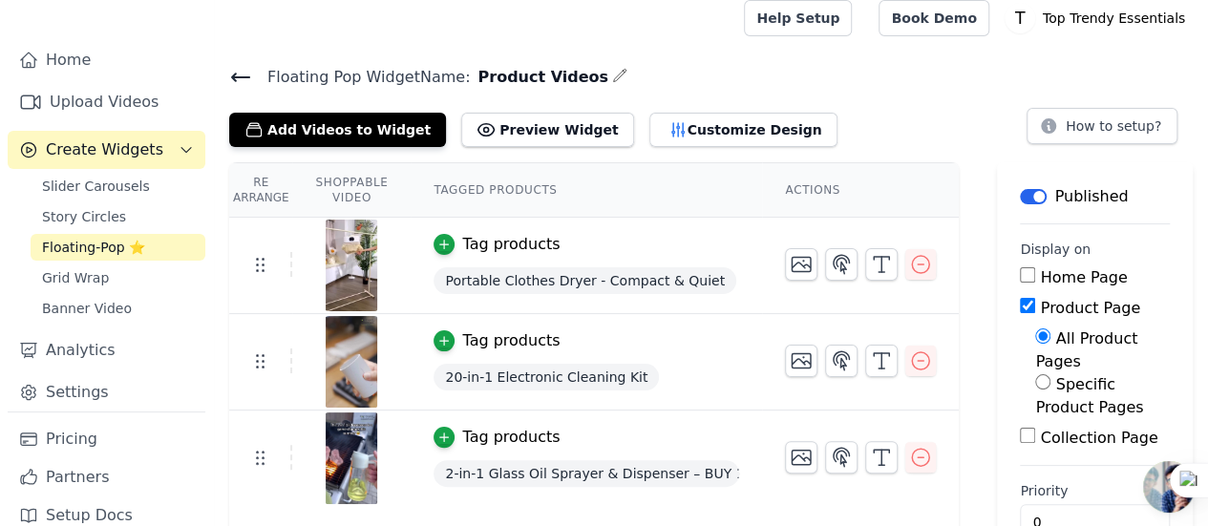
scroll to position [0, 0]
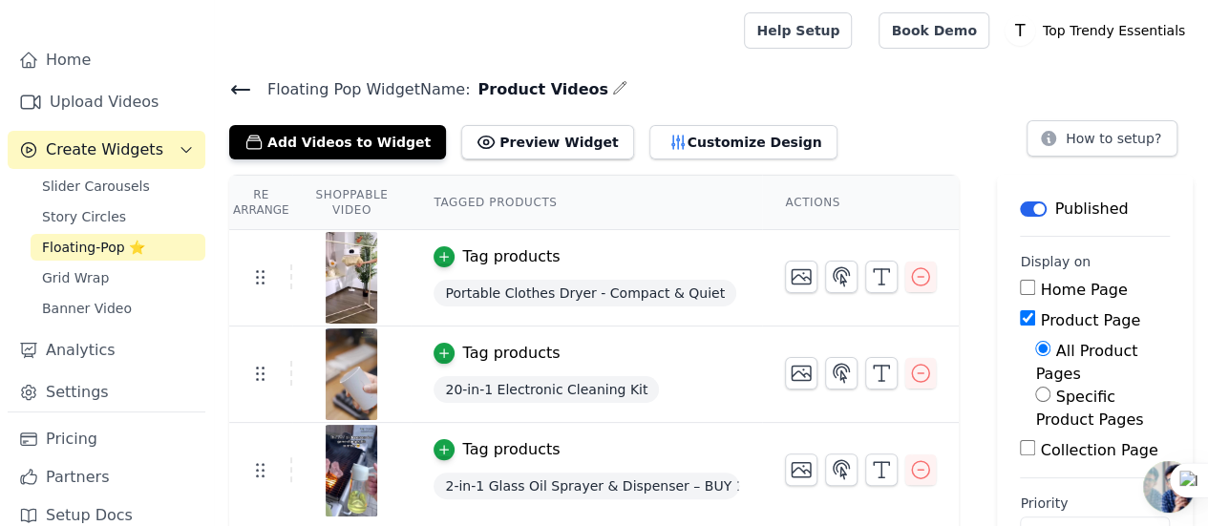
click at [120, 238] on span "Floating-Pop ⭐" at bounding box center [93, 247] width 103 height 19
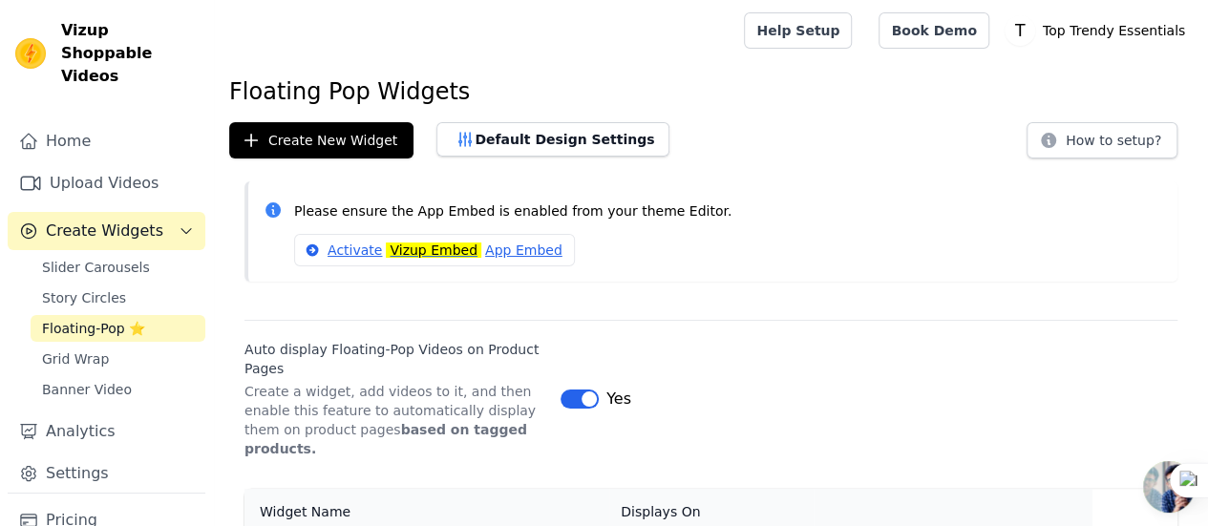
click at [127, 319] on span "Floating-Pop ⭐" at bounding box center [93, 328] width 103 height 19
click at [99, 319] on span "Floating-Pop ⭐" at bounding box center [93, 328] width 103 height 19
